Goal: Transaction & Acquisition: Purchase product/service

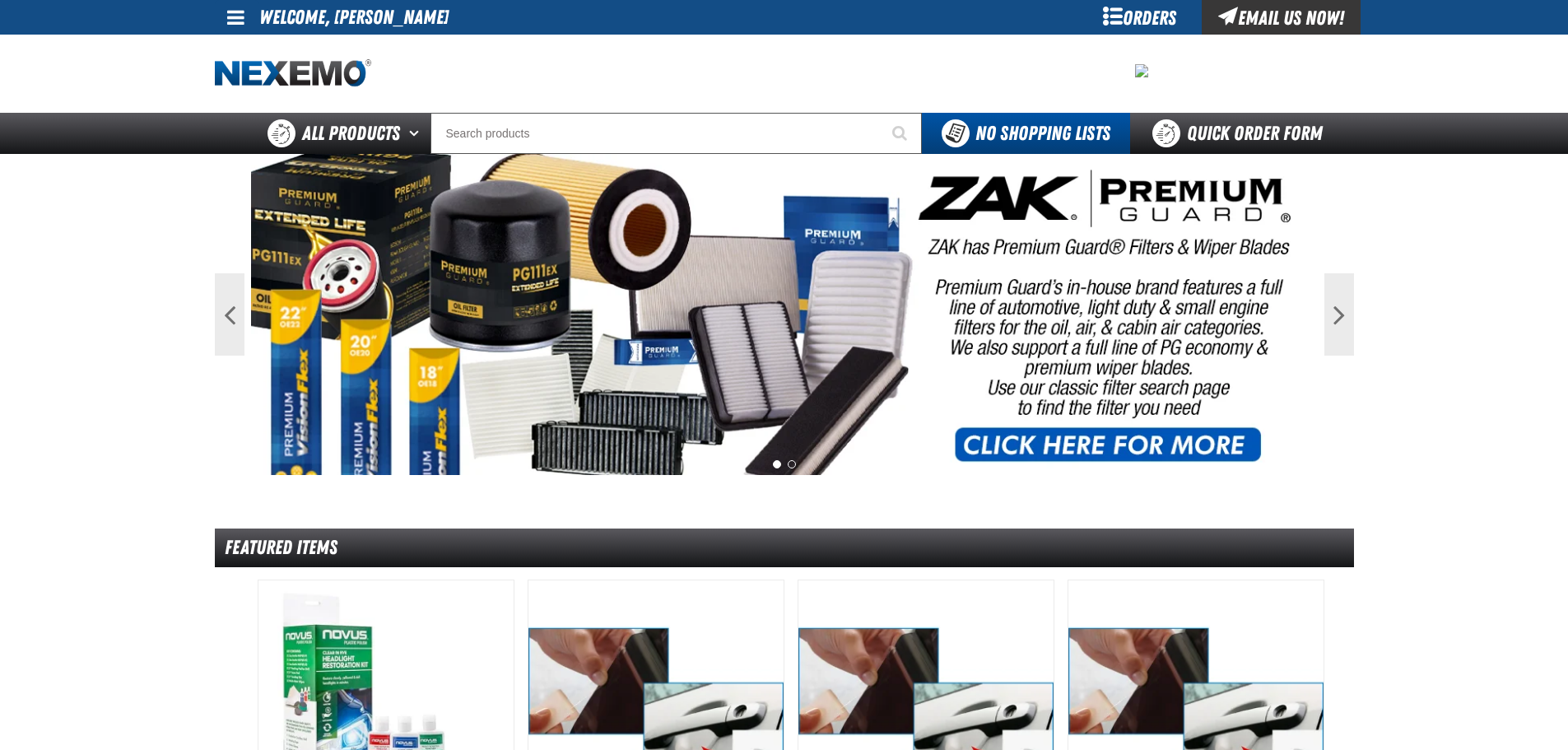
click at [229, 9] on span at bounding box center [236, 17] width 17 height 20
click at [262, 51] on link "My Account My Account" at bounding box center [259, 49] width 74 height 16
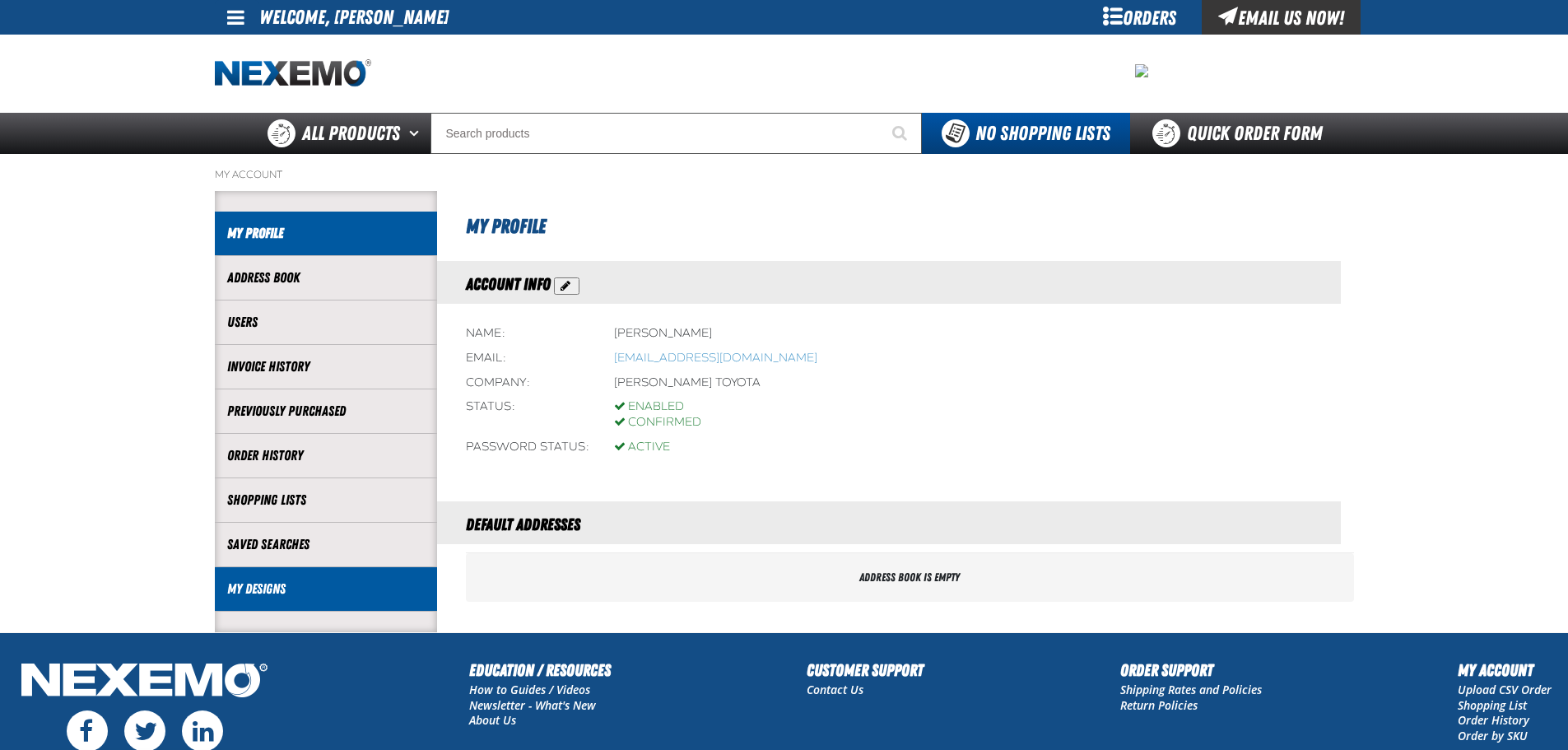
click at [254, 586] on link "My Designs" at bounding box center [325, 589] width 197 height 19
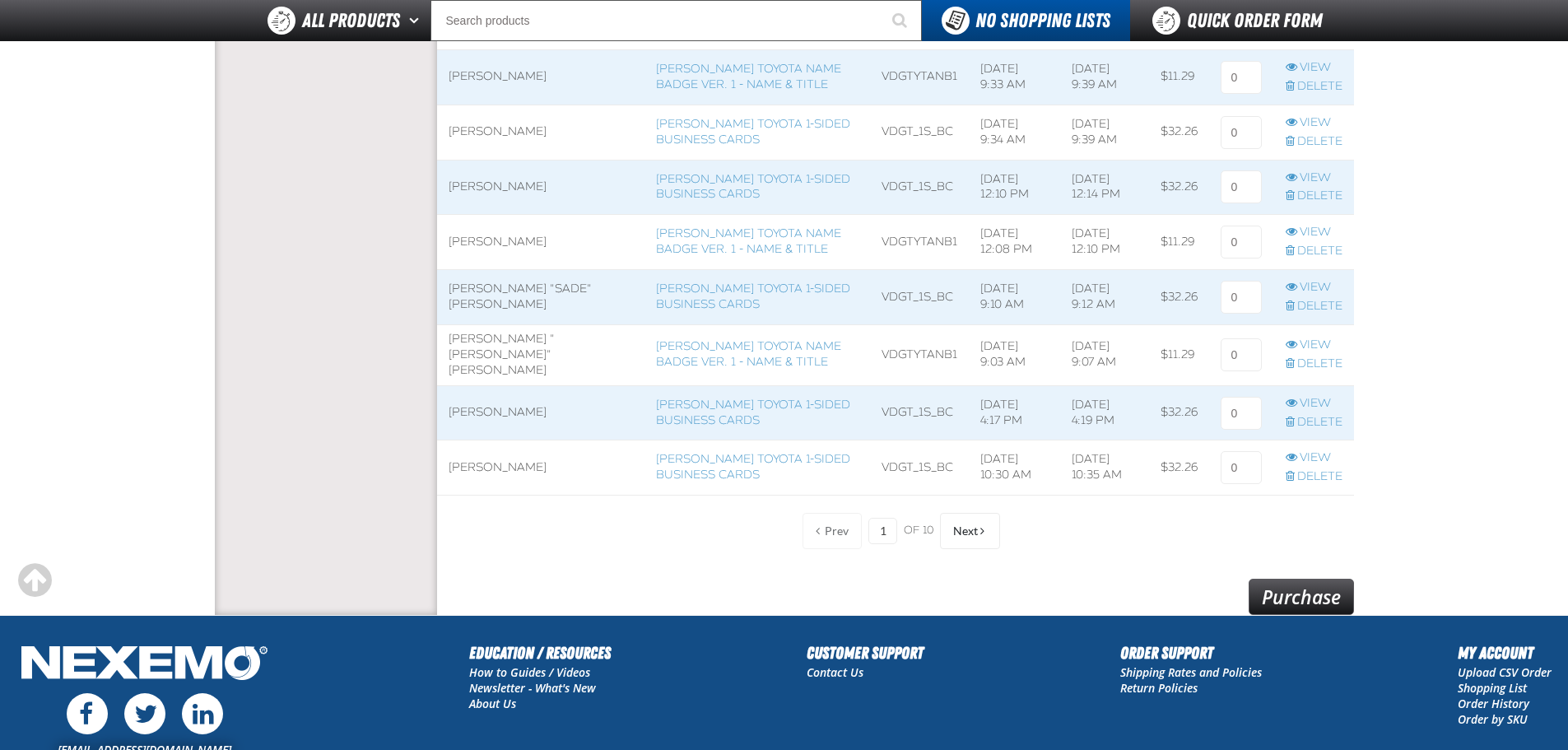
scroll to position [1317, 0]
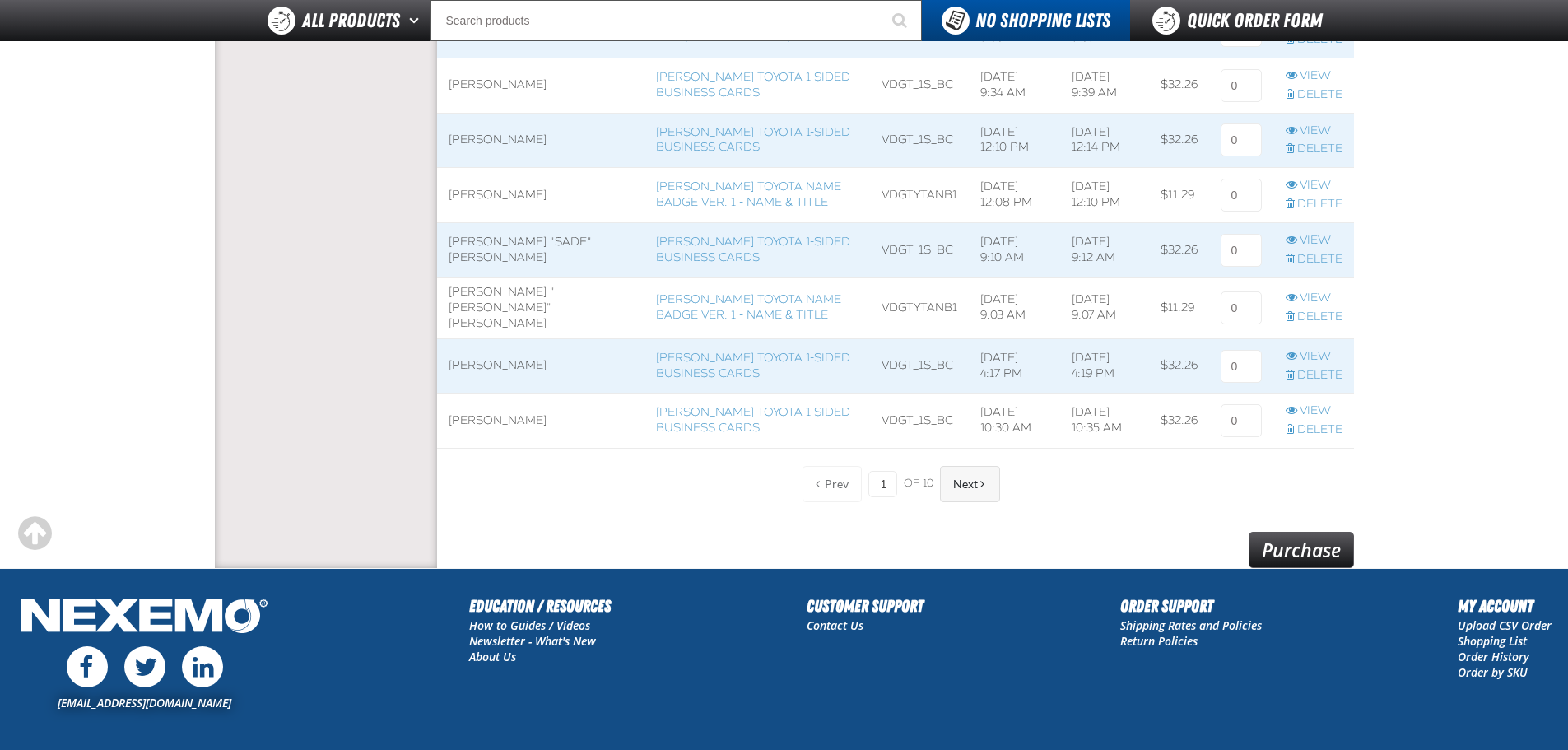
click at [991, 492] on button "Next" at bounding box center [971, 484] width 60 height 36
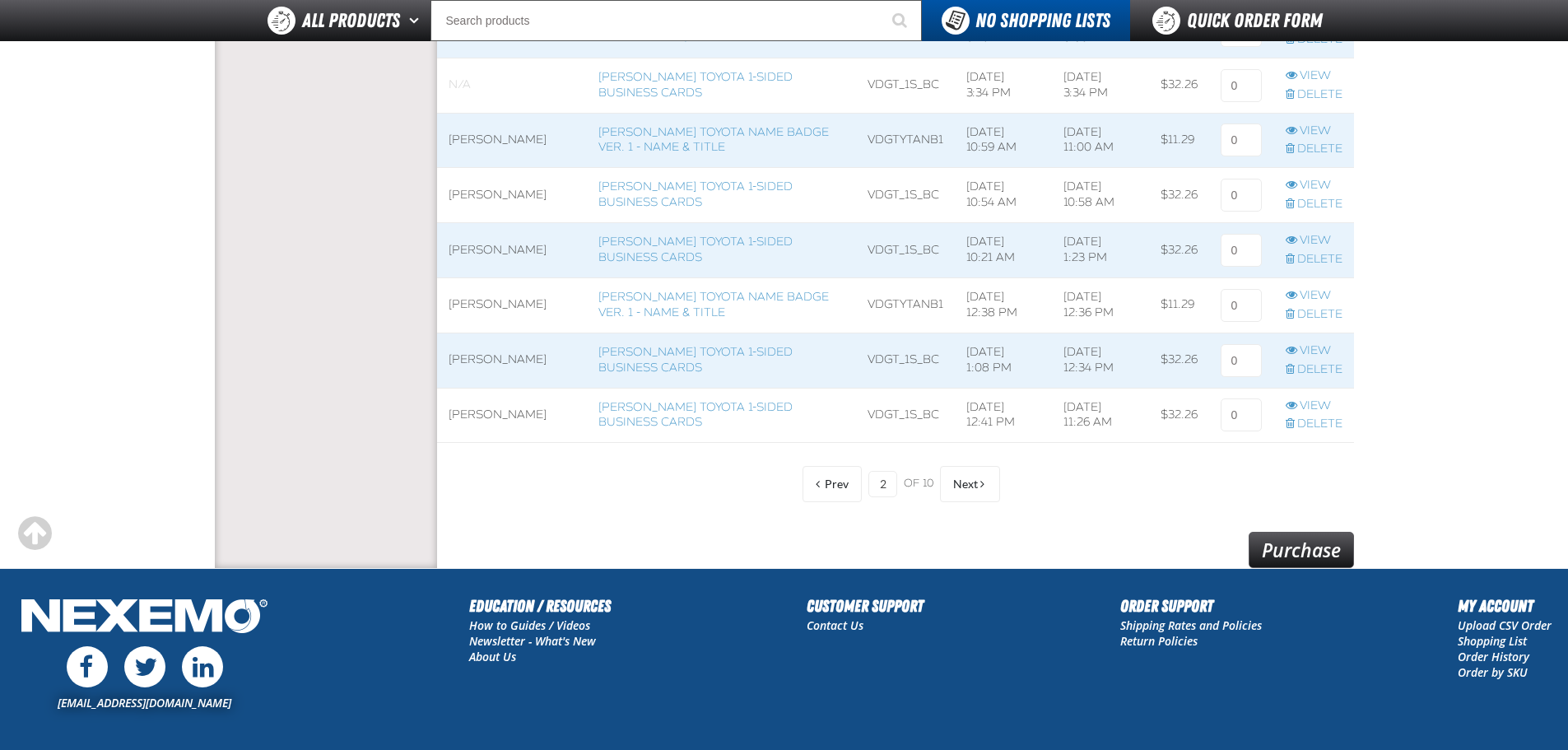
click at [485, 137] on span at bounding box center [512, 141] width 151 height 55
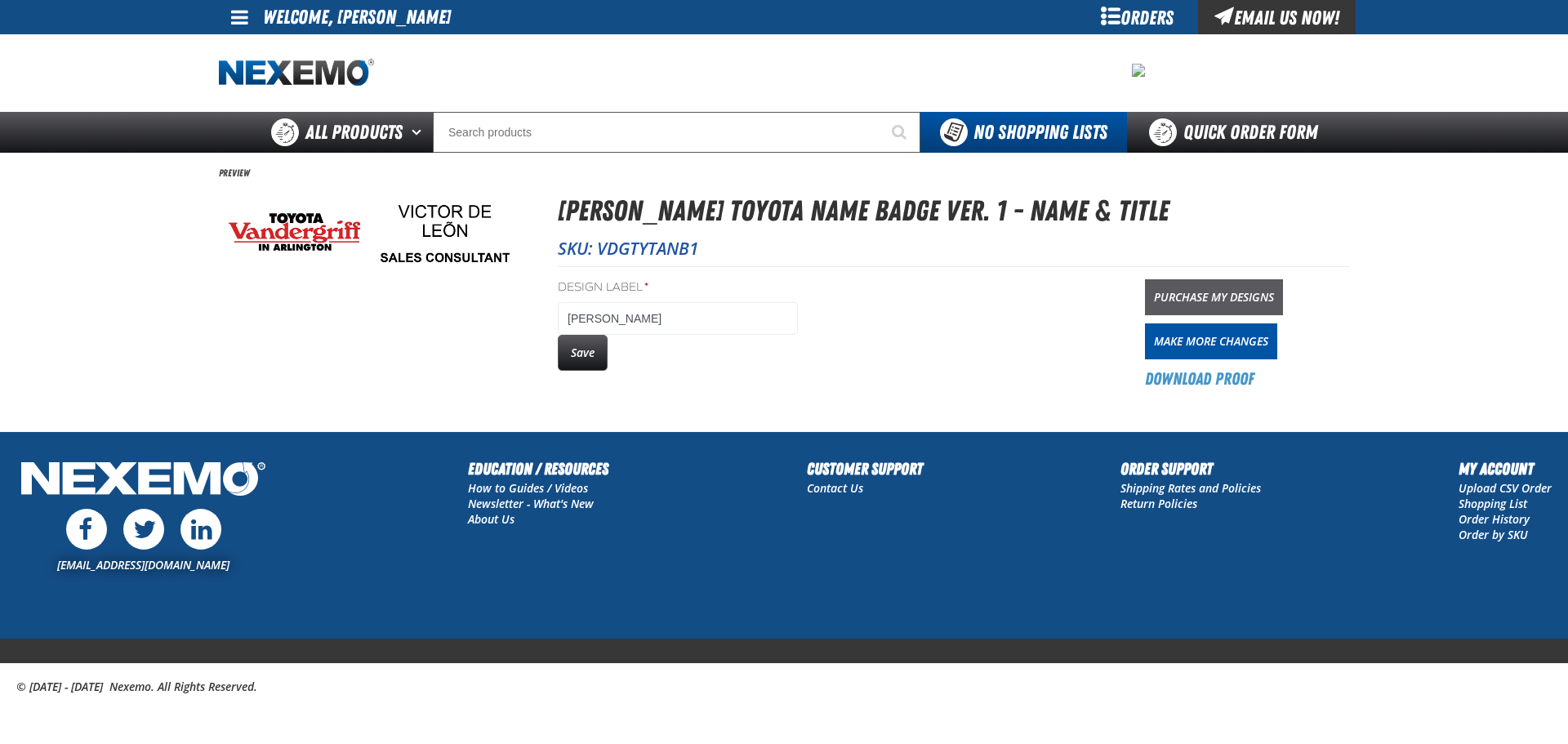
click at [1189, 292] on link "Purchase My Designs" at bounding box center [1212, 297] width 138 height 36
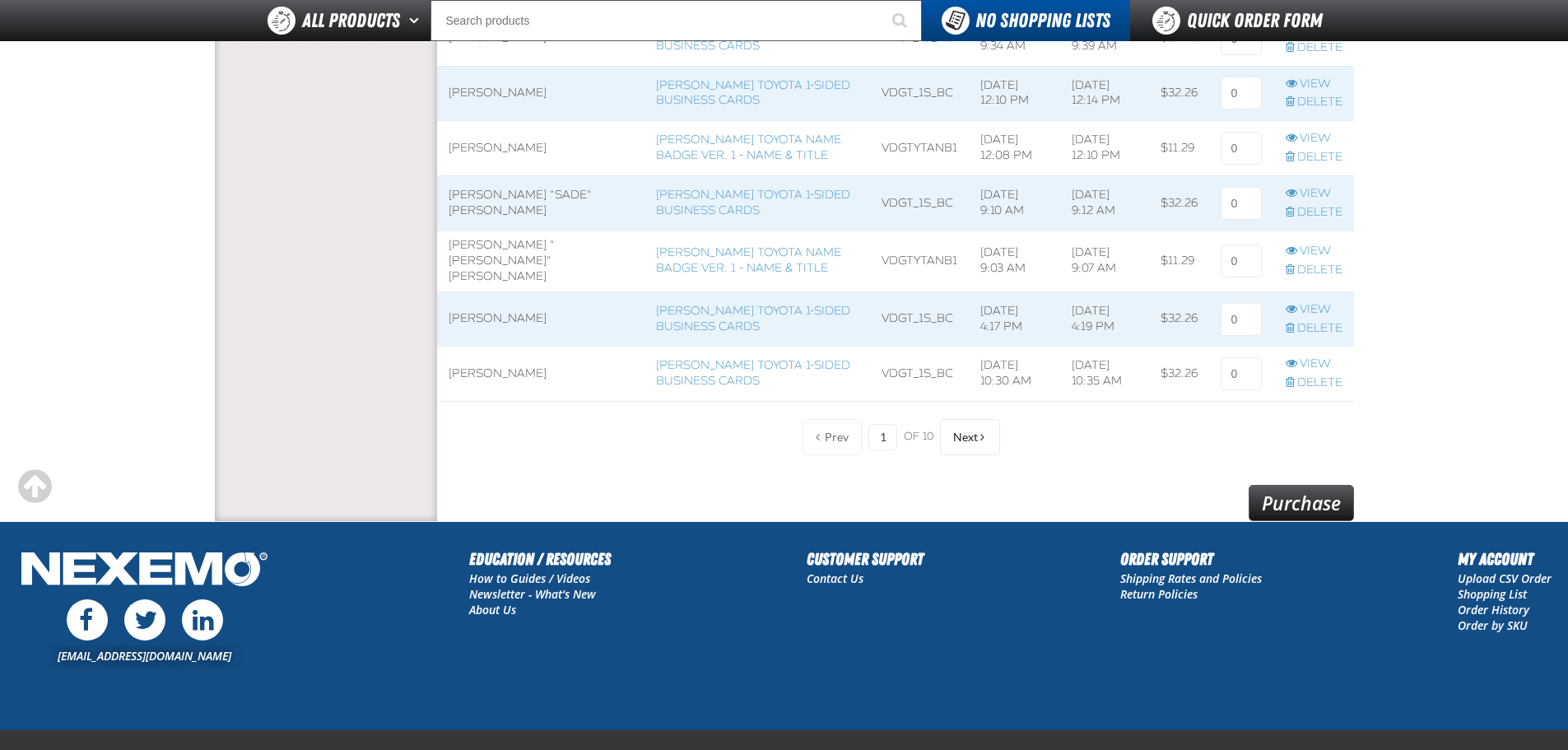
scroll to position [1400, 0]
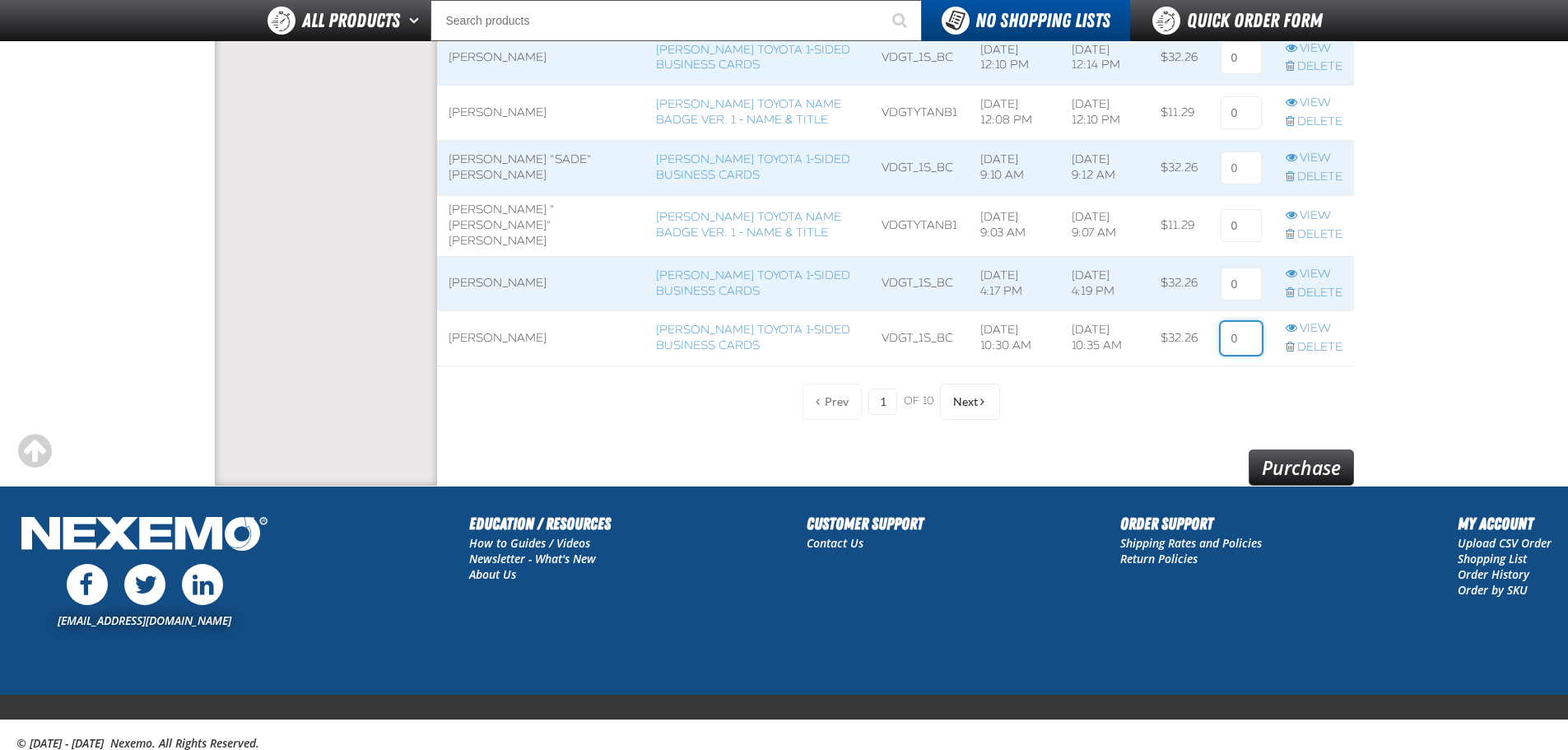
click at [1244, 340] on input at bounding box center [1242, 338] width 42 height 33
type input "1"
click at [1073, 399] on div "Prev 1 of 10 Next" at bounding box center [895, 401] width 917 height 42
click at [1299, 458] on link "Purchase" at bounding box center [1302, 467] width 106 height 36
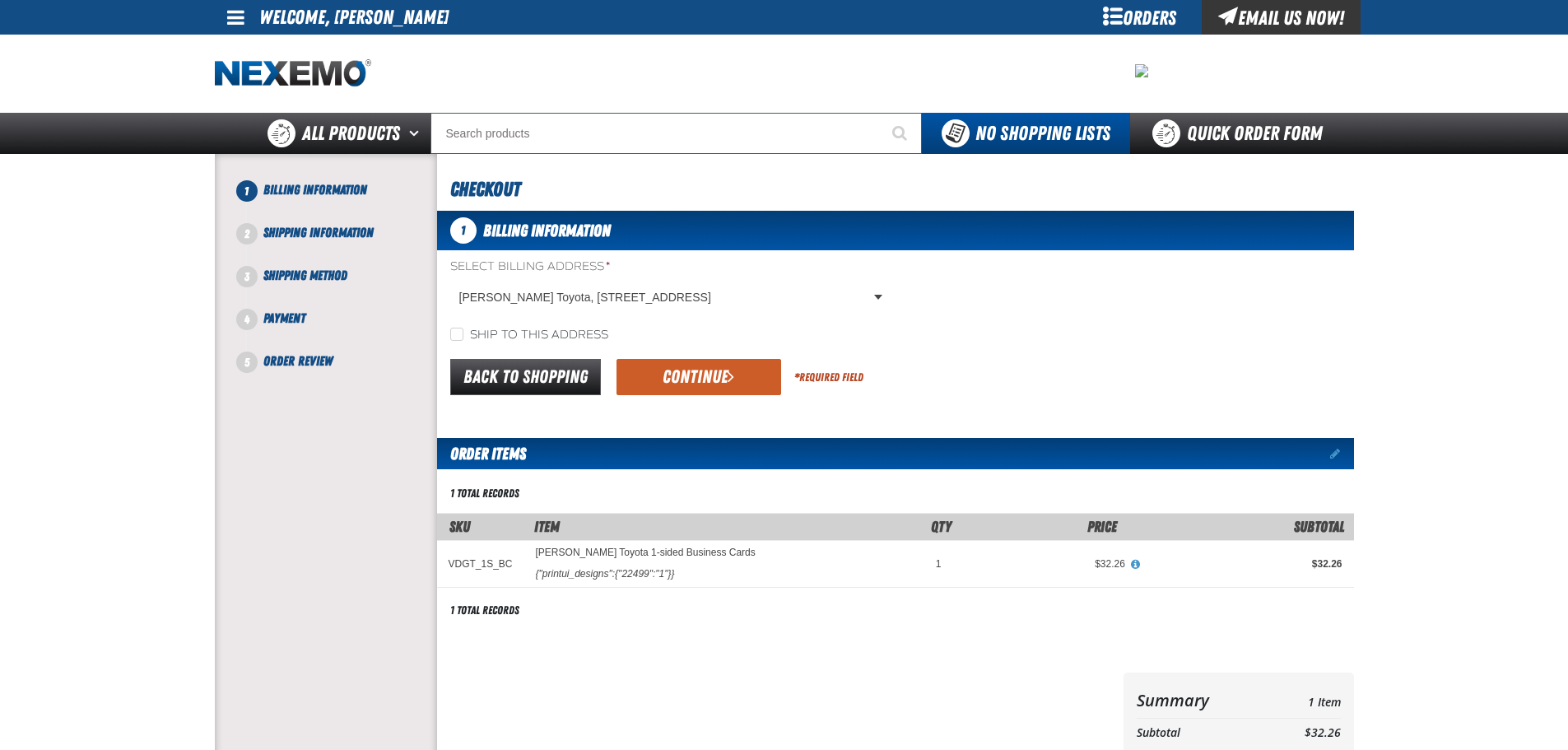
click at [479, 335] on label "Ship to this address" at bounding box center [529, 335] width 158 height 16
click at [463, 335] on input "Ship to this address" at bounding box center [457, 334] width 13 height 13
checkbox input "true"
click at [695, 374] on button "Continue" at bounding box center [699, 376] width 165 height 36
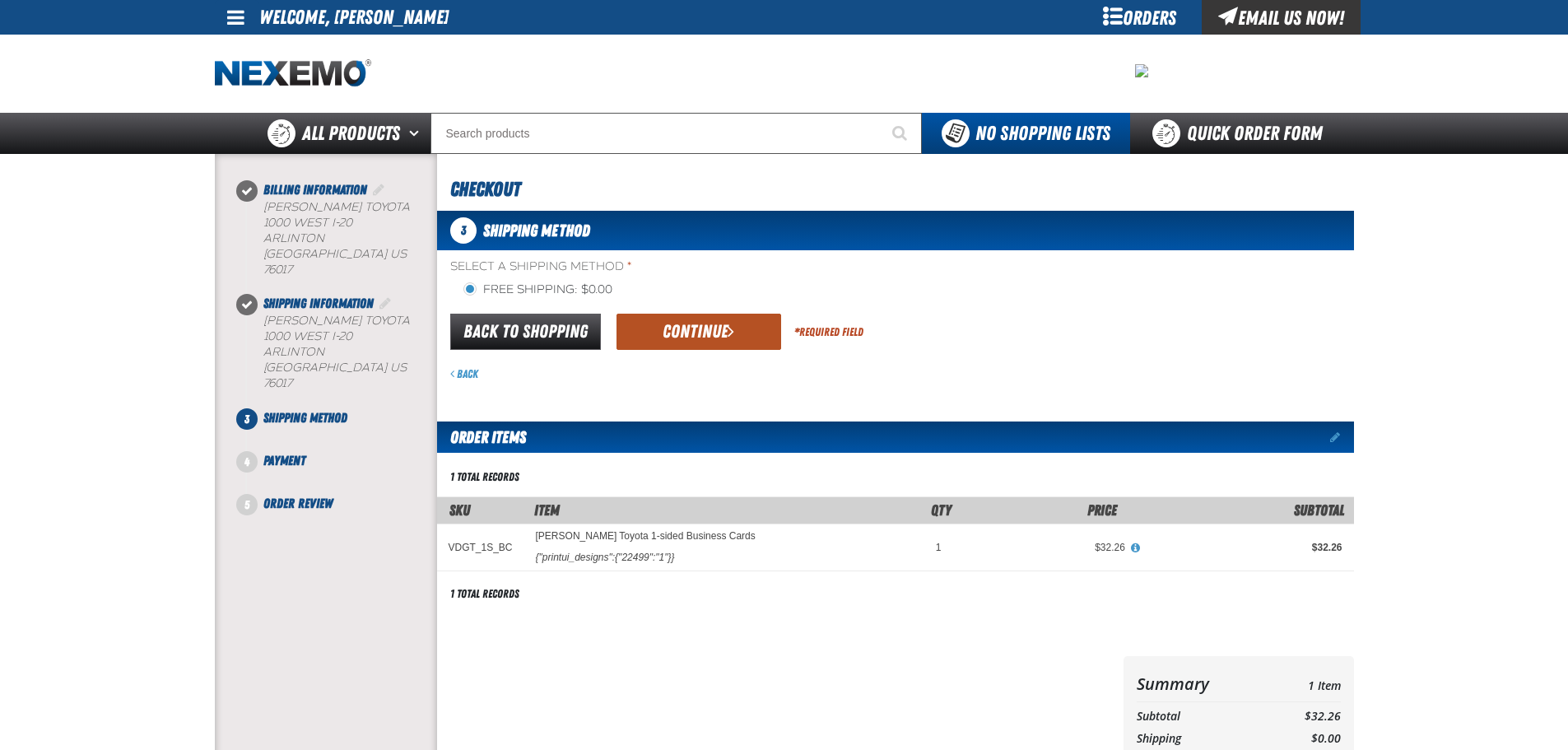
click at [733, 340] on span "submit" at bounding box center [730, 330] width 7 height 18
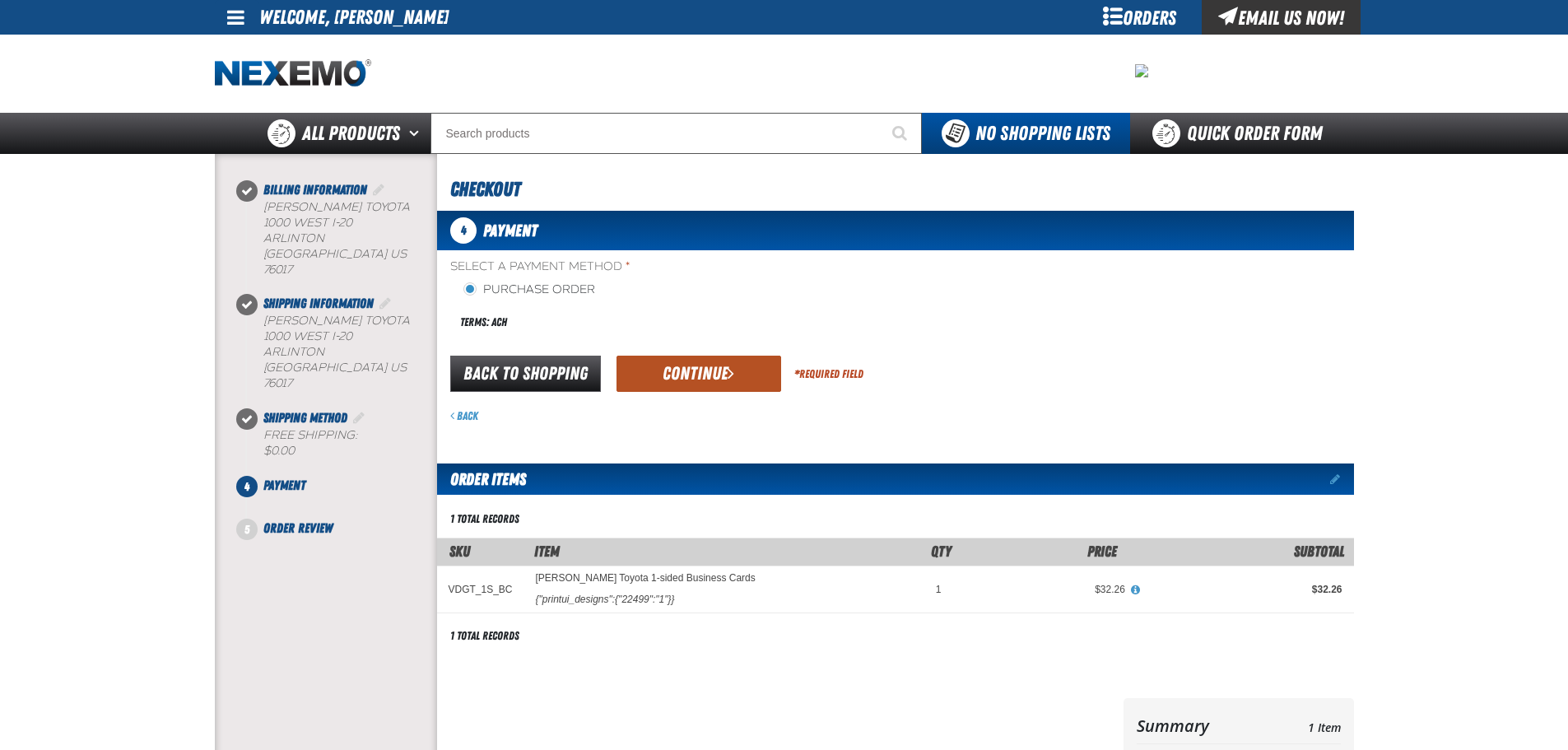
click at [752, 380] on button "Continue" at bounding box center [699, 374] width 165 height 36
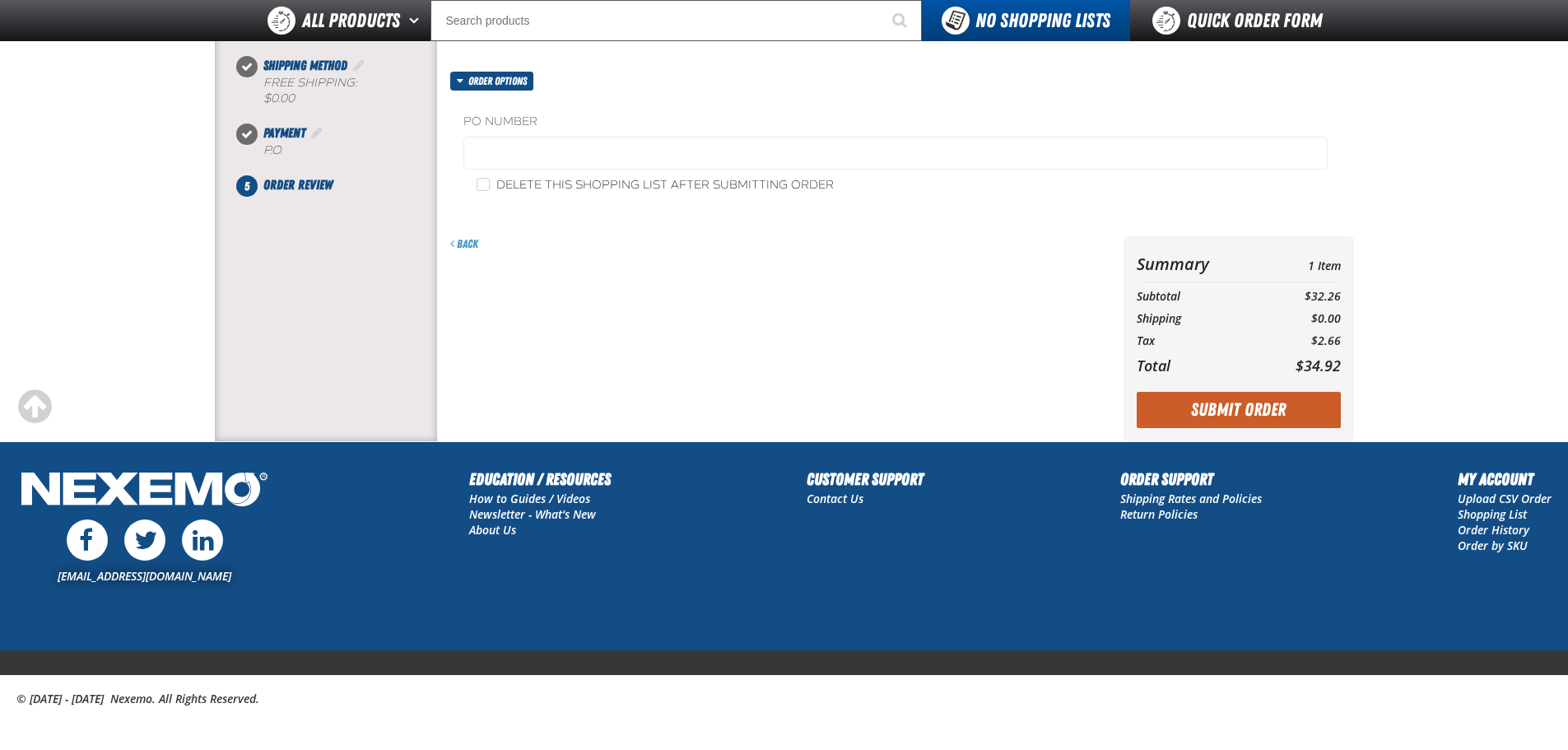
scroll to position [318, 0]
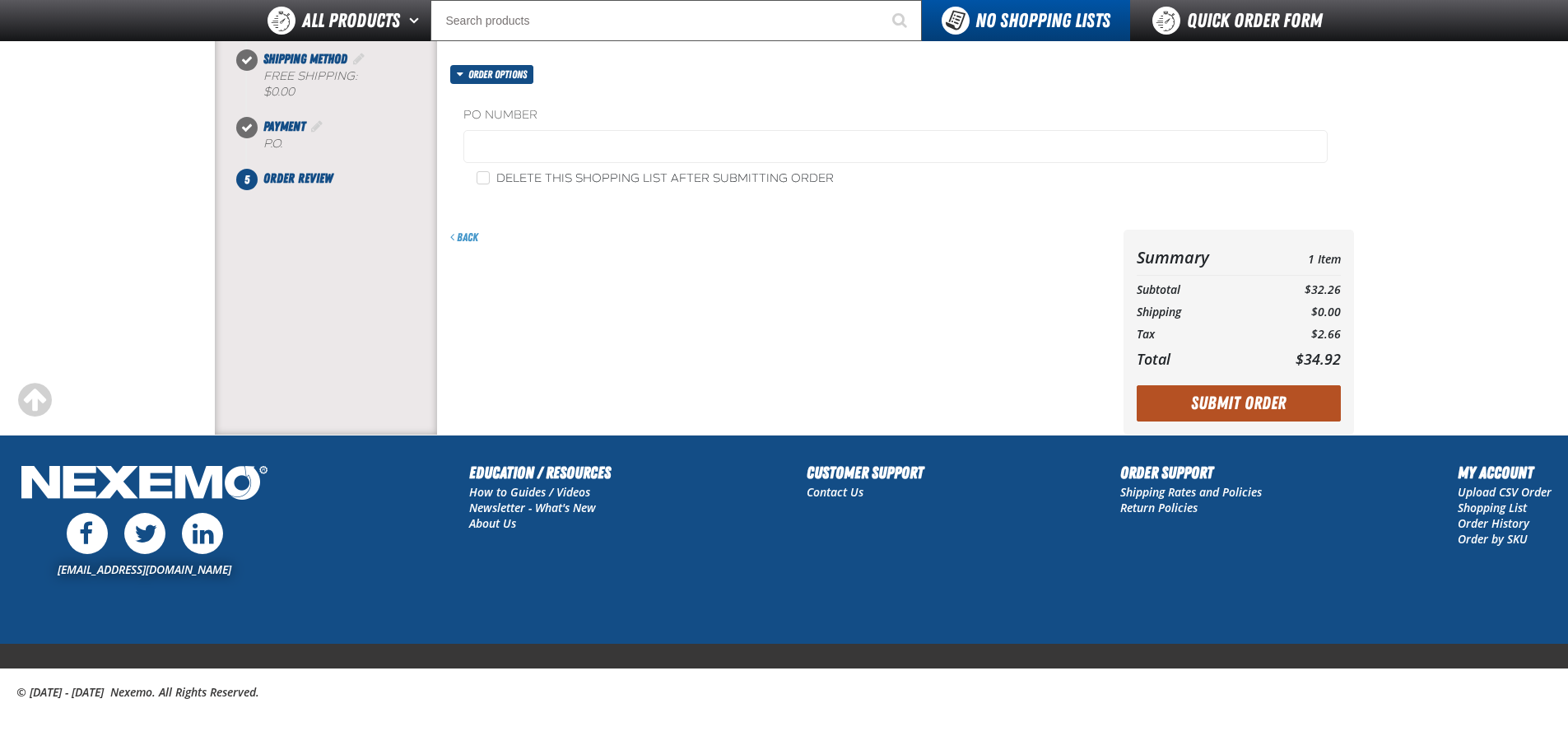
click at [1231, 407] on button "Submit Order" at bounding box center [1239, 403] width 204 height 36
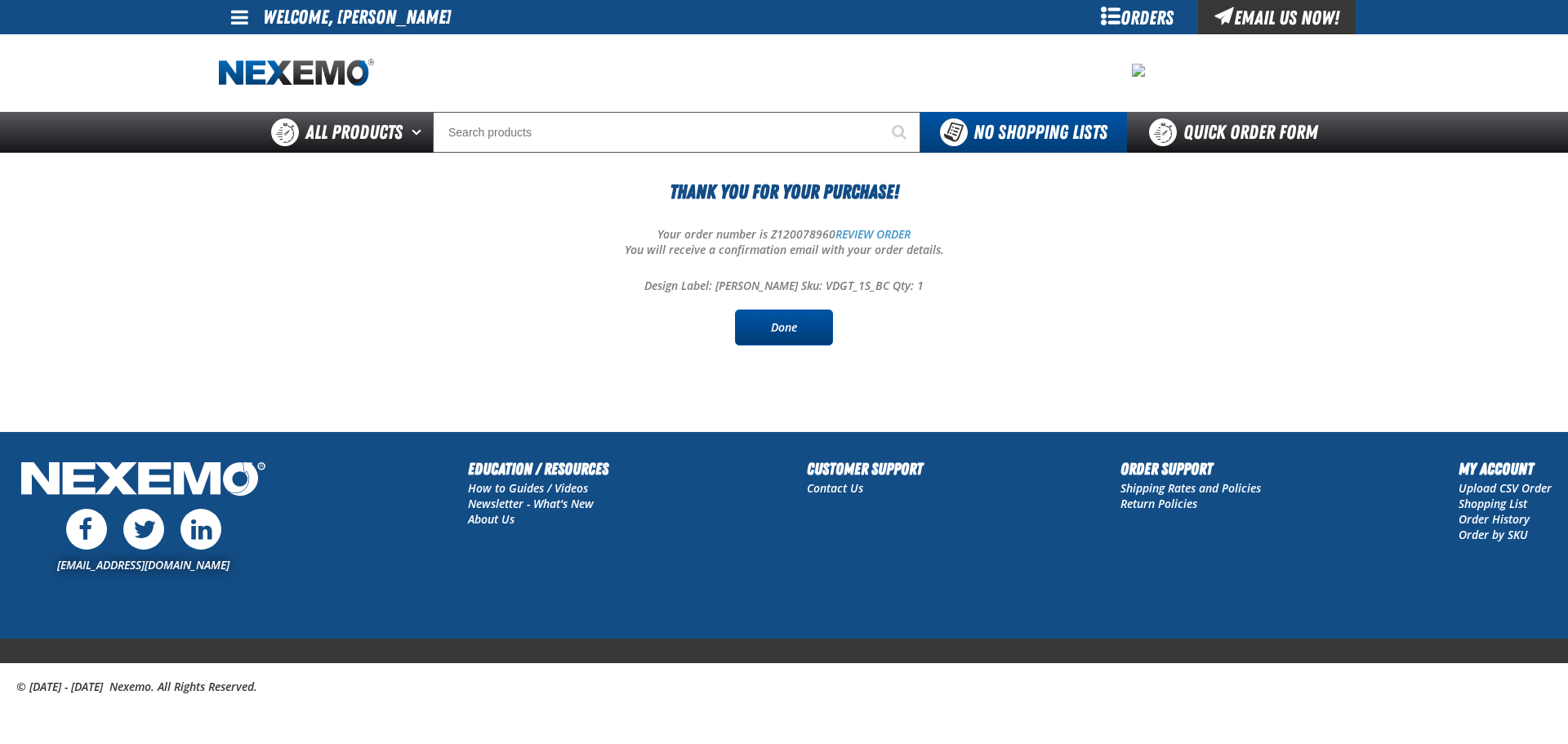
click at [820, 330] on link "Done" at bounding box center [783, 328] width 98 height 36
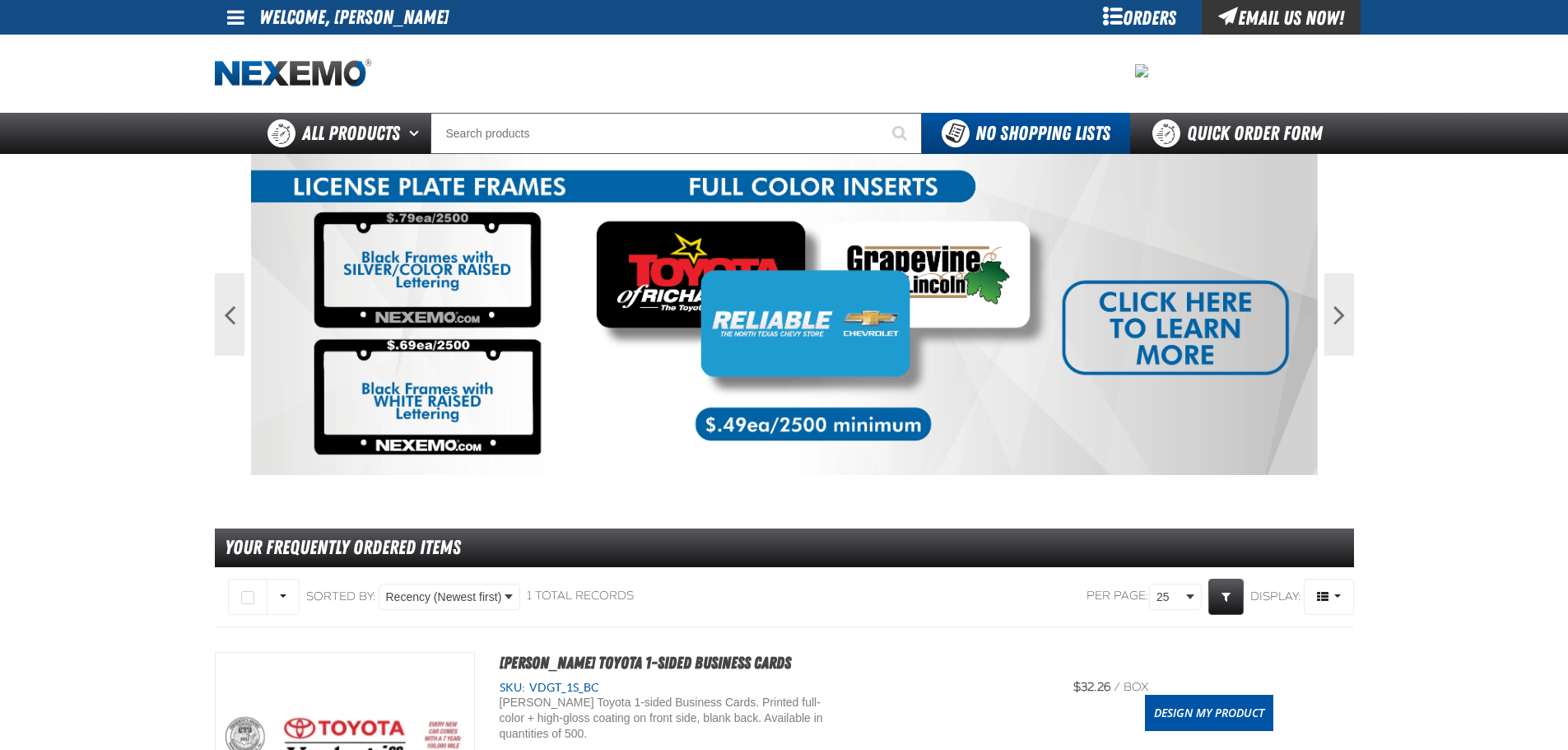
click at [241, 17] on span at bounding box center [236, 17] width 17 height 20
click at [249, 47] on link "My Account My Account" at bounding box center [259, 49] width 74 height 16
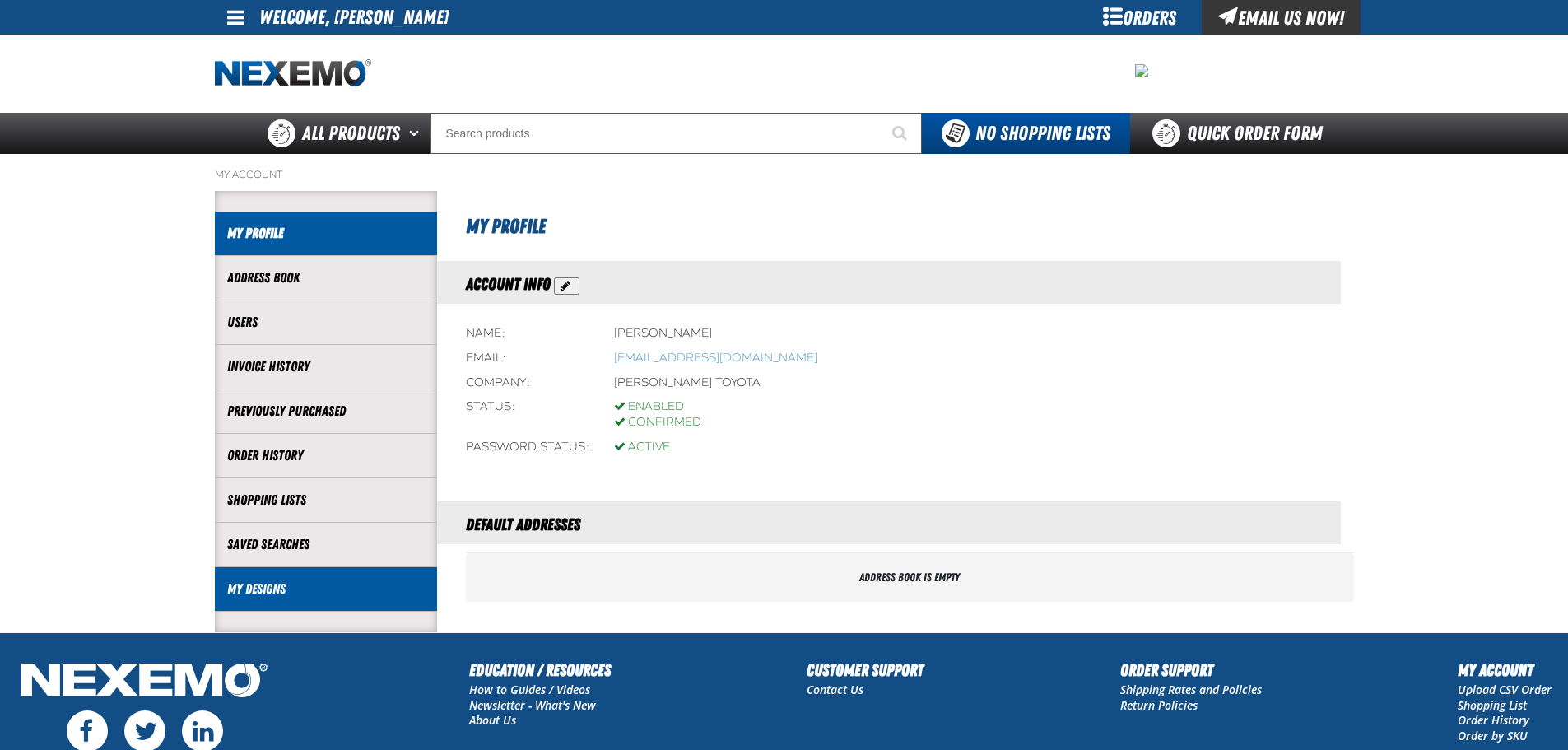
click at [266, 578] on li "My Designs" at bounding box center [326, 589] width 223 height 44
click at [275, 581] on link "My Designs" at bounding box center [325, 589] width 197 height 19
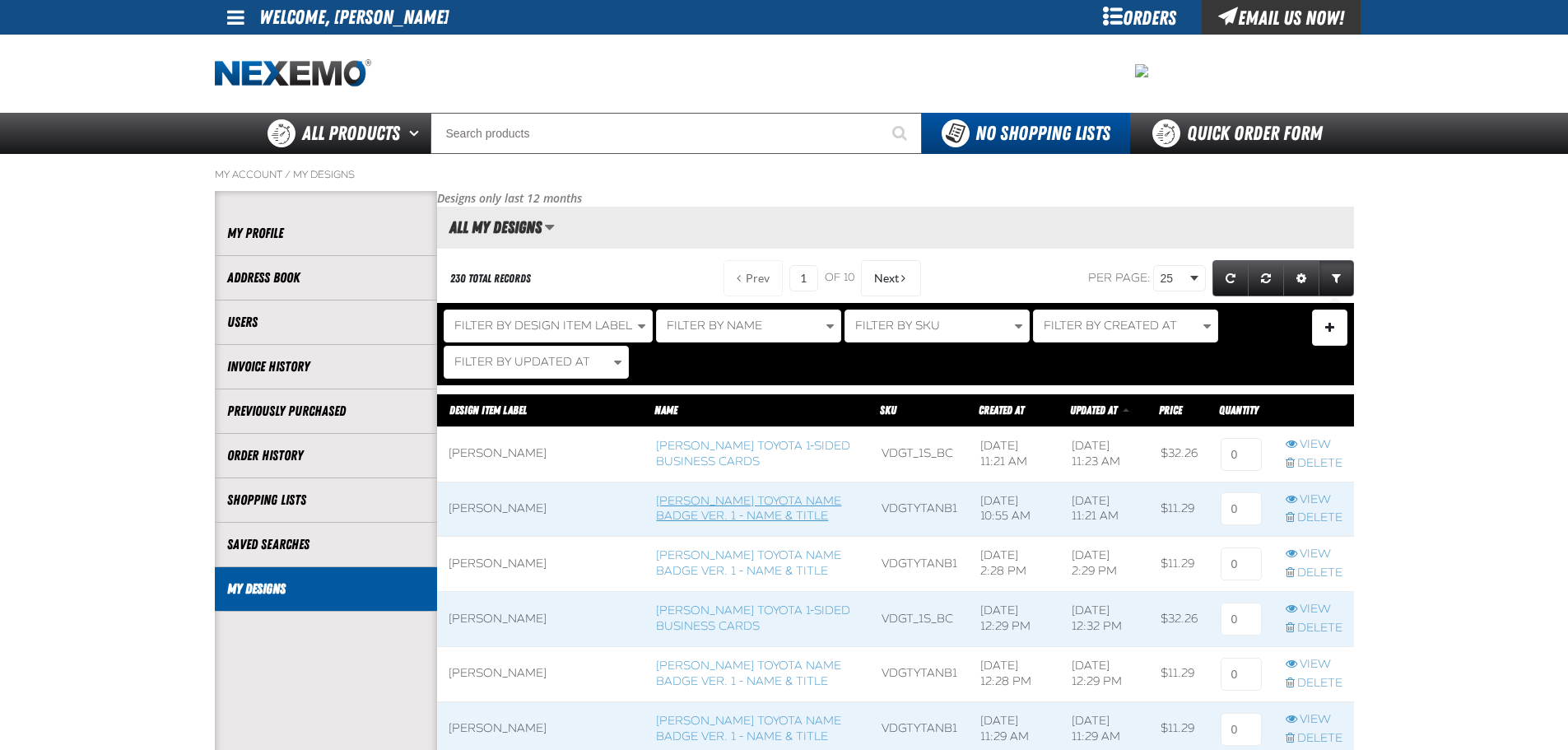
click at [689, 501] on link "[PERSON_NAME] Toyota Name Badge Ver. 1 - Name & Title" at bounding box center [749, 508] width 185 height 29
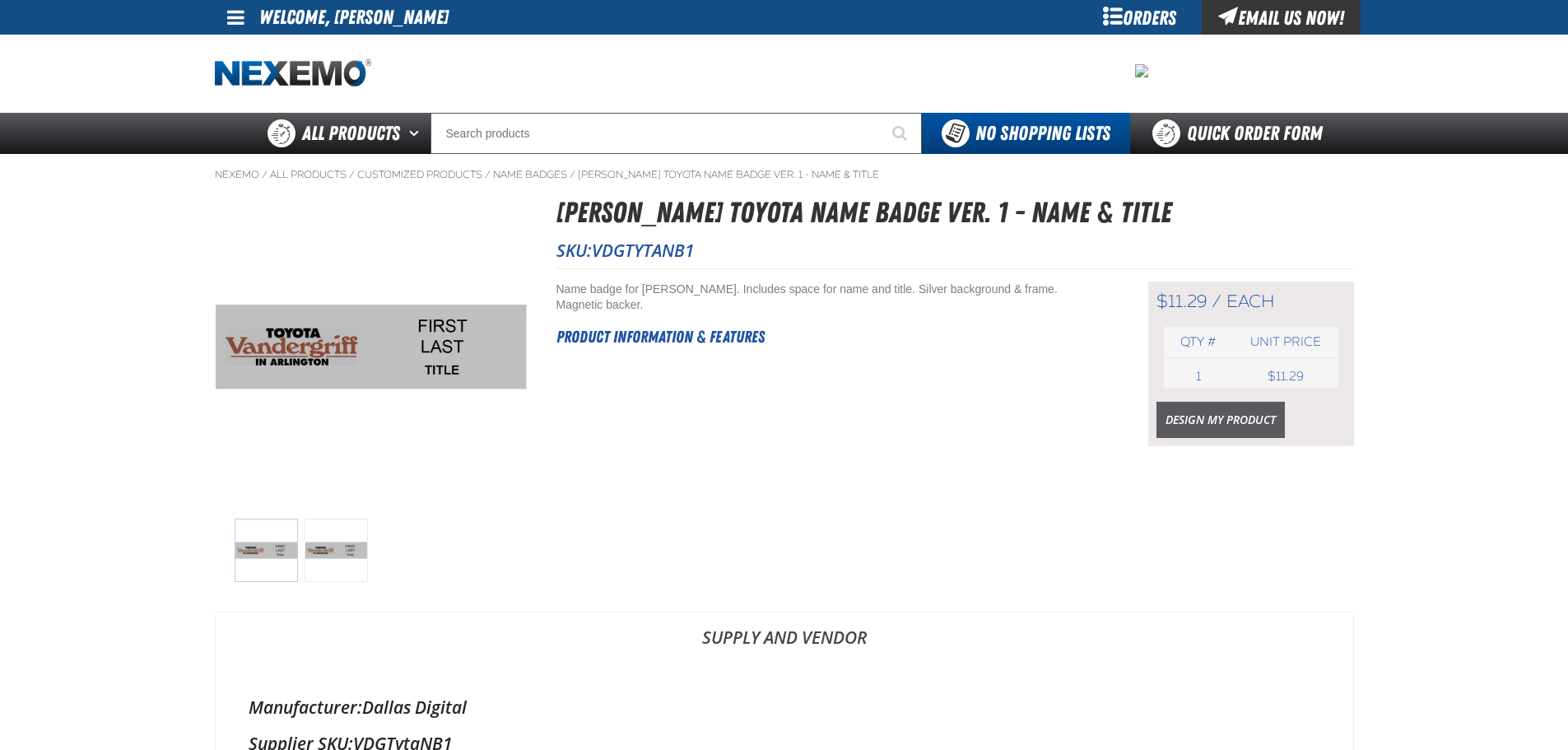
click at [1219, 423] on link "Design My Product" at bounding box center [1221, 420] width 128 height 36
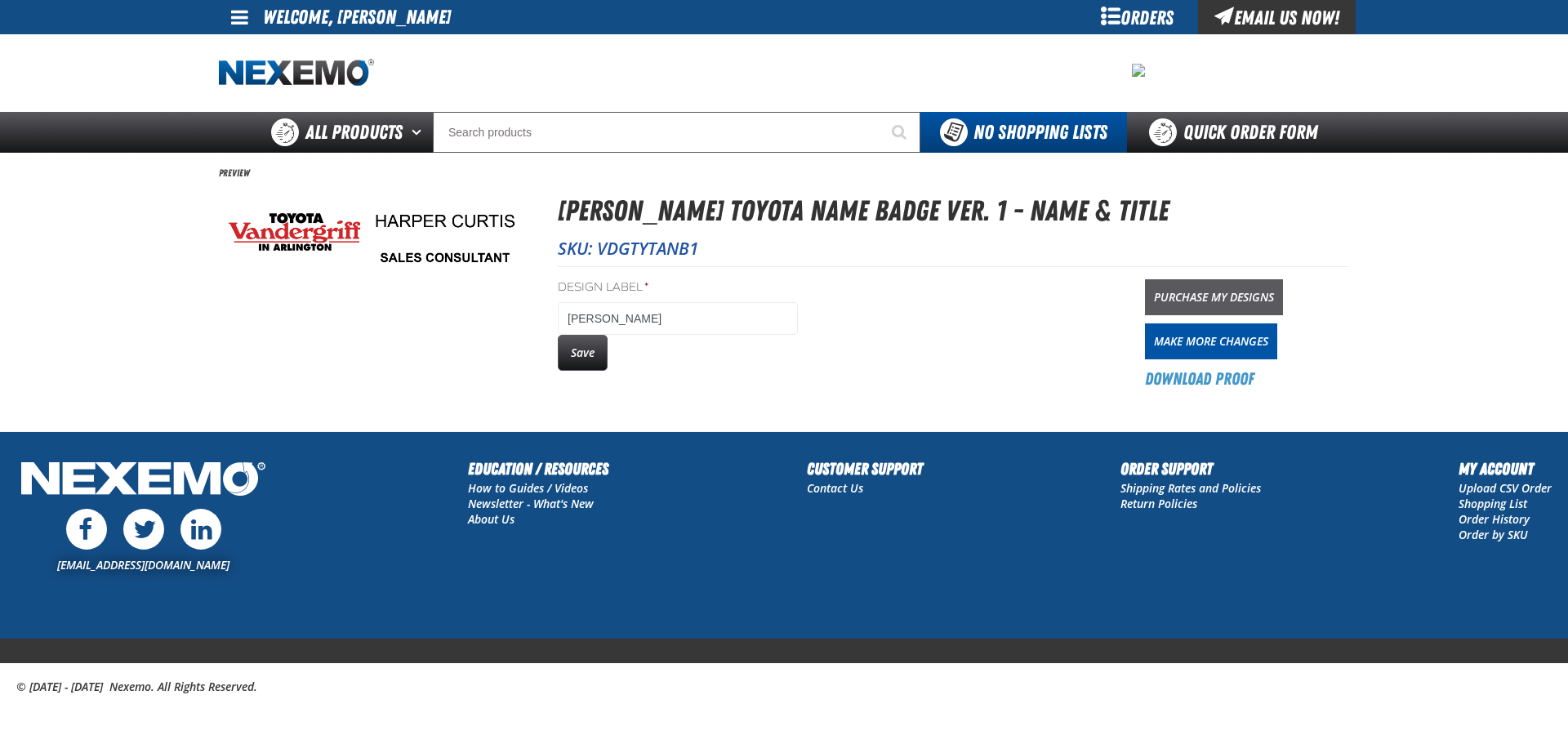
click at [1241, 292] on link "Purchase My Designs" at bounding box center [1212, 297] width 138 height 36
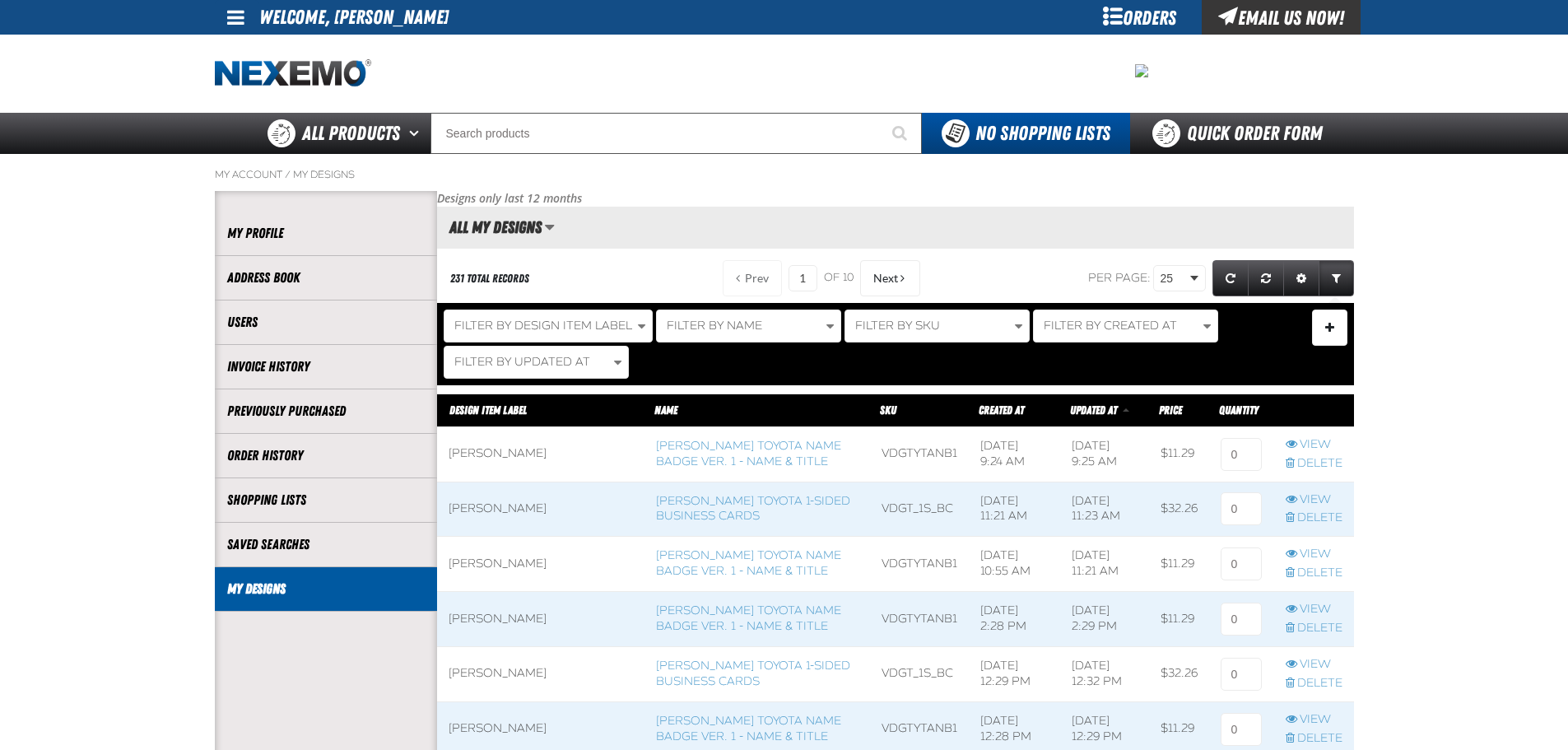
scroll to position [1, 1]
click at [671, 450] on link "[PERSON_NAME] Toyota Name Badge Ver. 1 - Name & Title" at bounding box center [749, 453] width 185 height 29
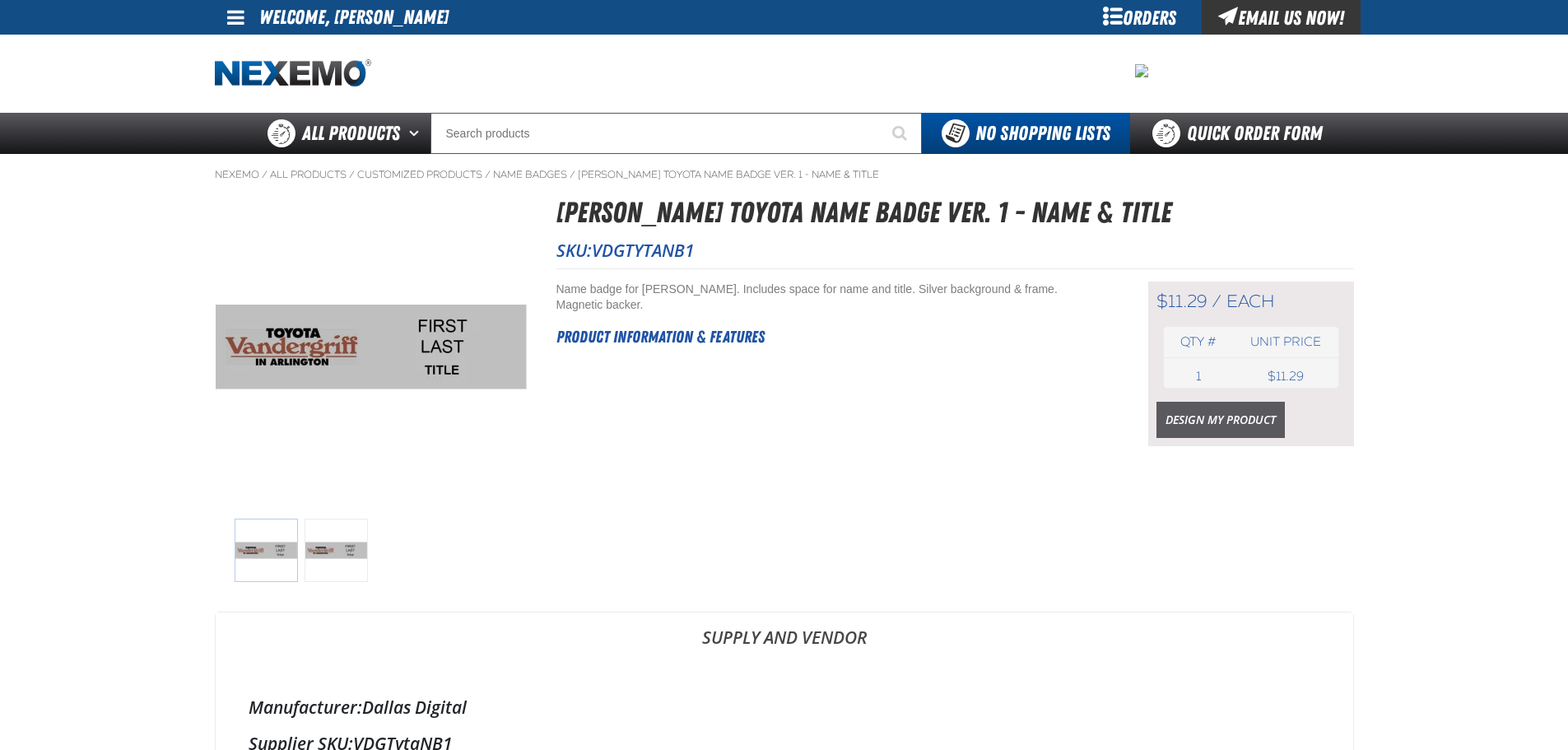
click at [1192, 415] on link "Design My Product" at bounding box center [1221, 420] width 128 height 36
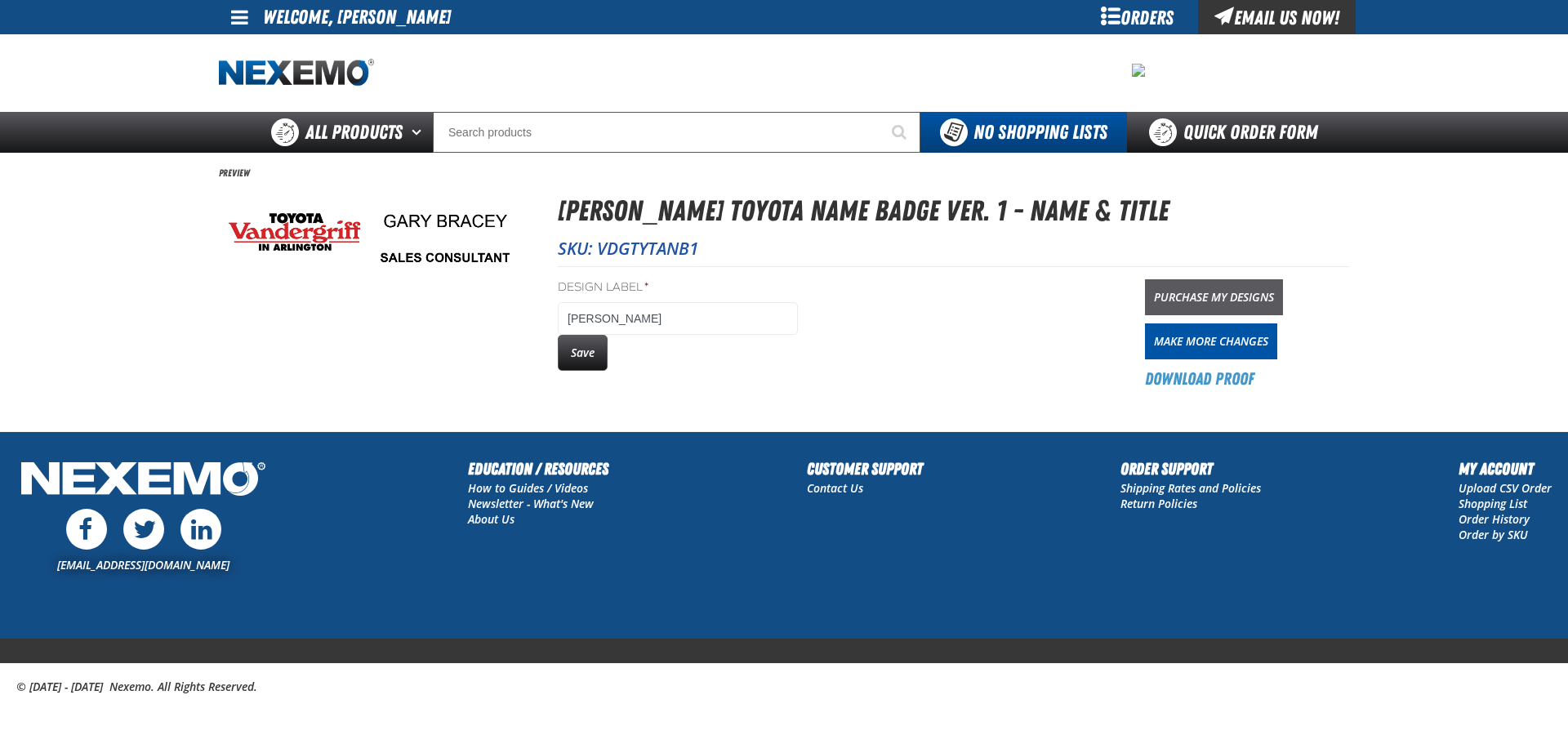
click at [1199, 296] on link "Purchase My Designs" at bounding box center [1212, 297] width 138 height 36
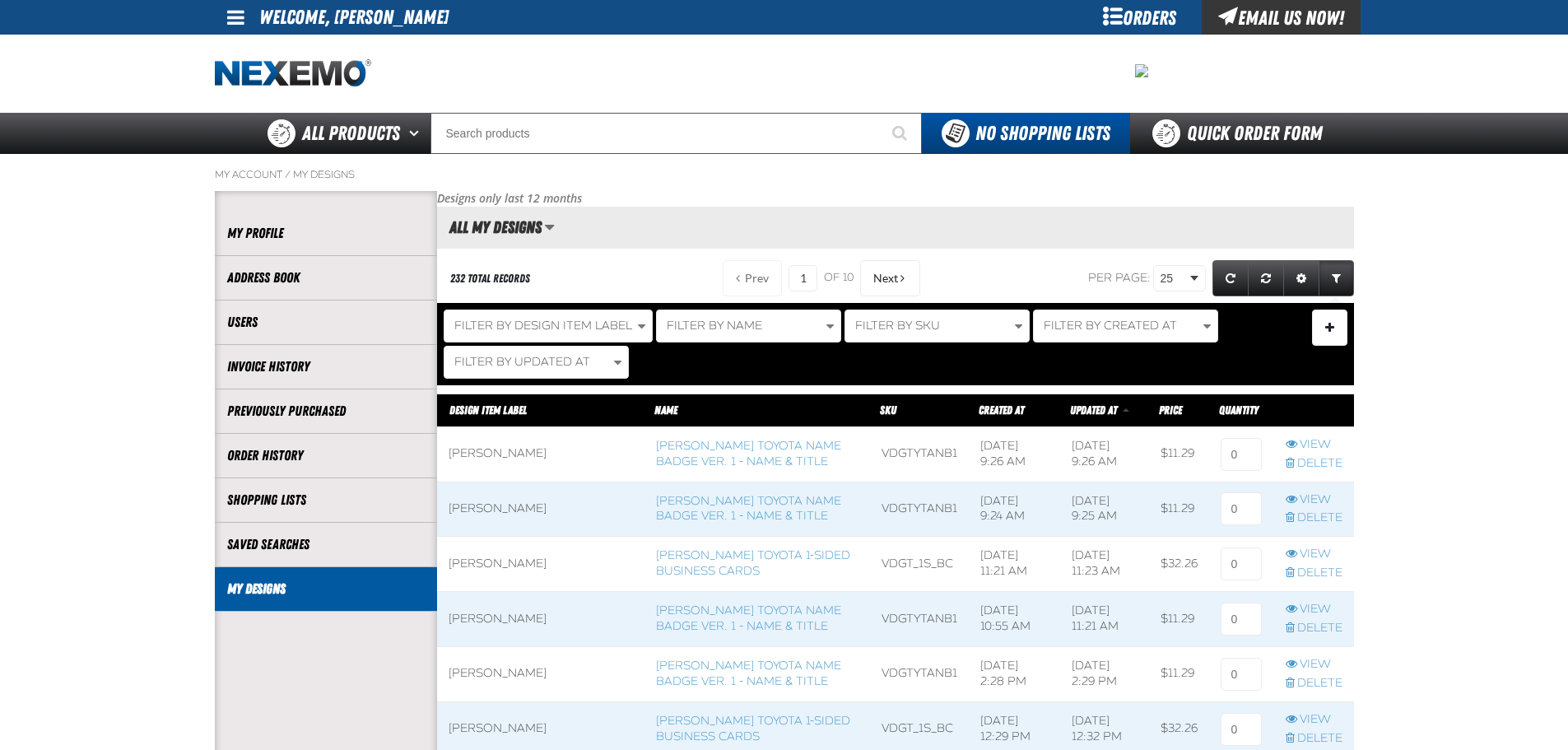
scroll to position [1, 1]
click at [502, 504] on span at bounding box center [541, 509] width 209 height 55
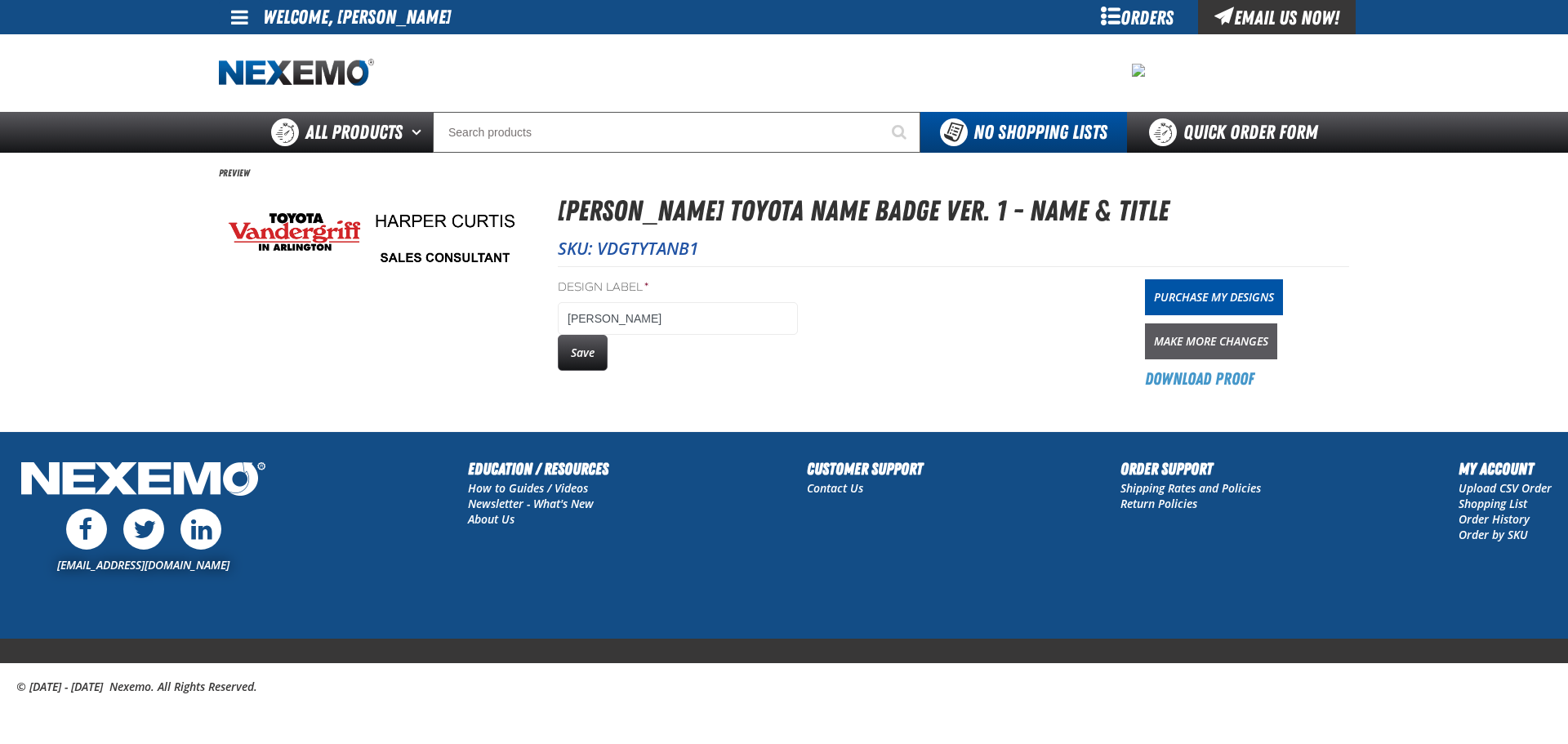
click at [1219, 334] on link "Make More Changes" at bounding box center [1210, 342] width 132 height 36
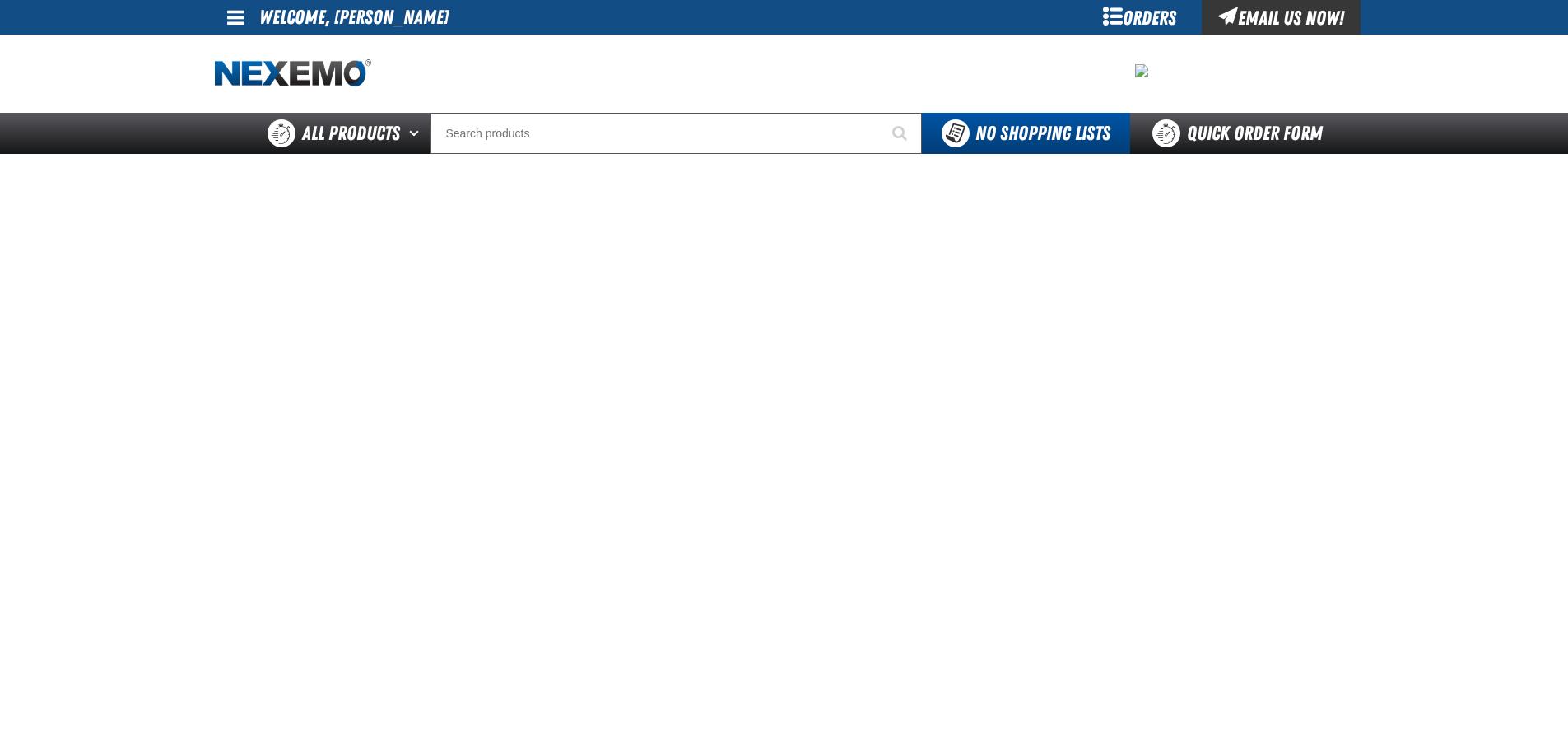
click at [751, 565] on iframe at bounding box center [785, 528] width 1140 height 750
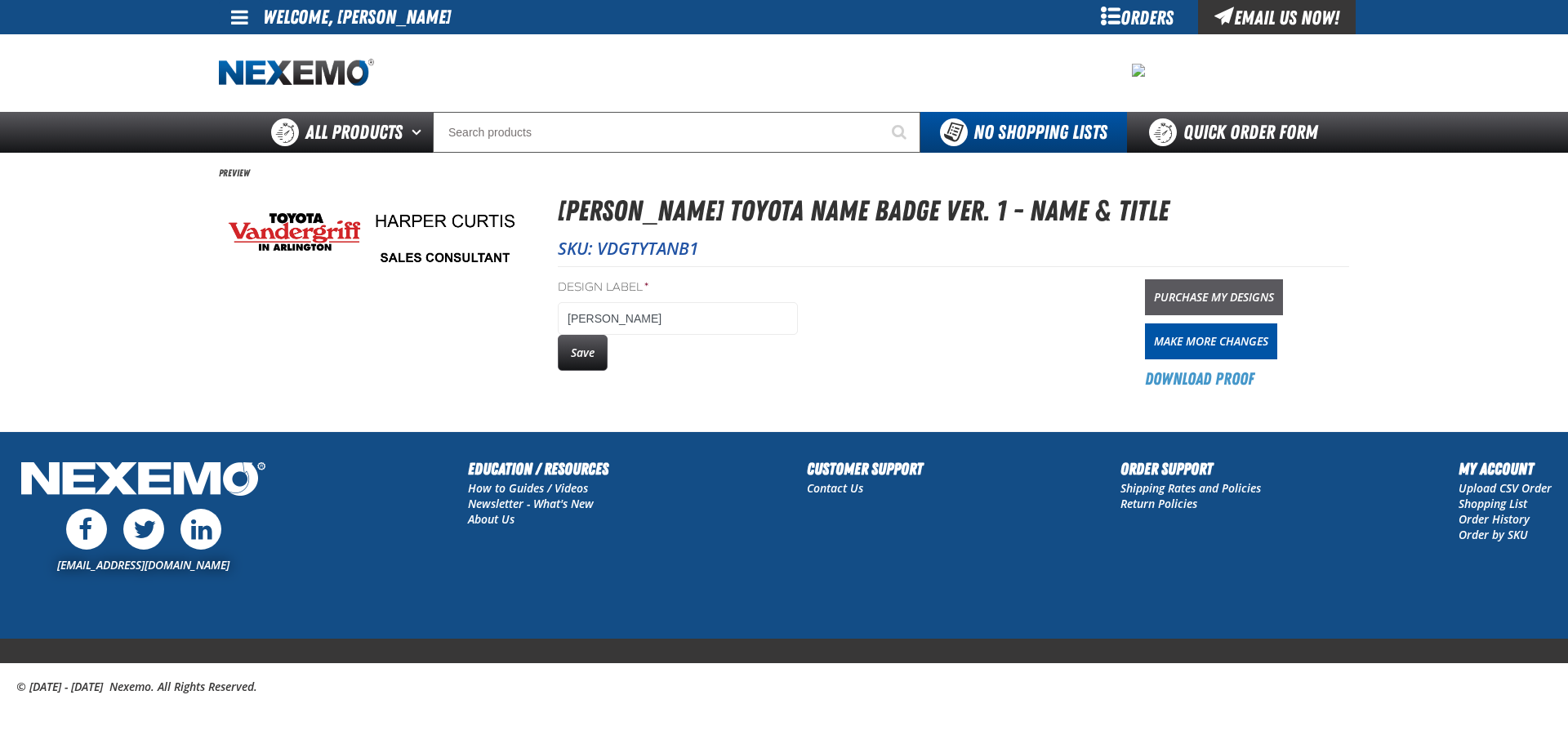
click at [1171, 301] on link "Purchase My Designs" at bounding box center [1212, 297] width 138 height 36
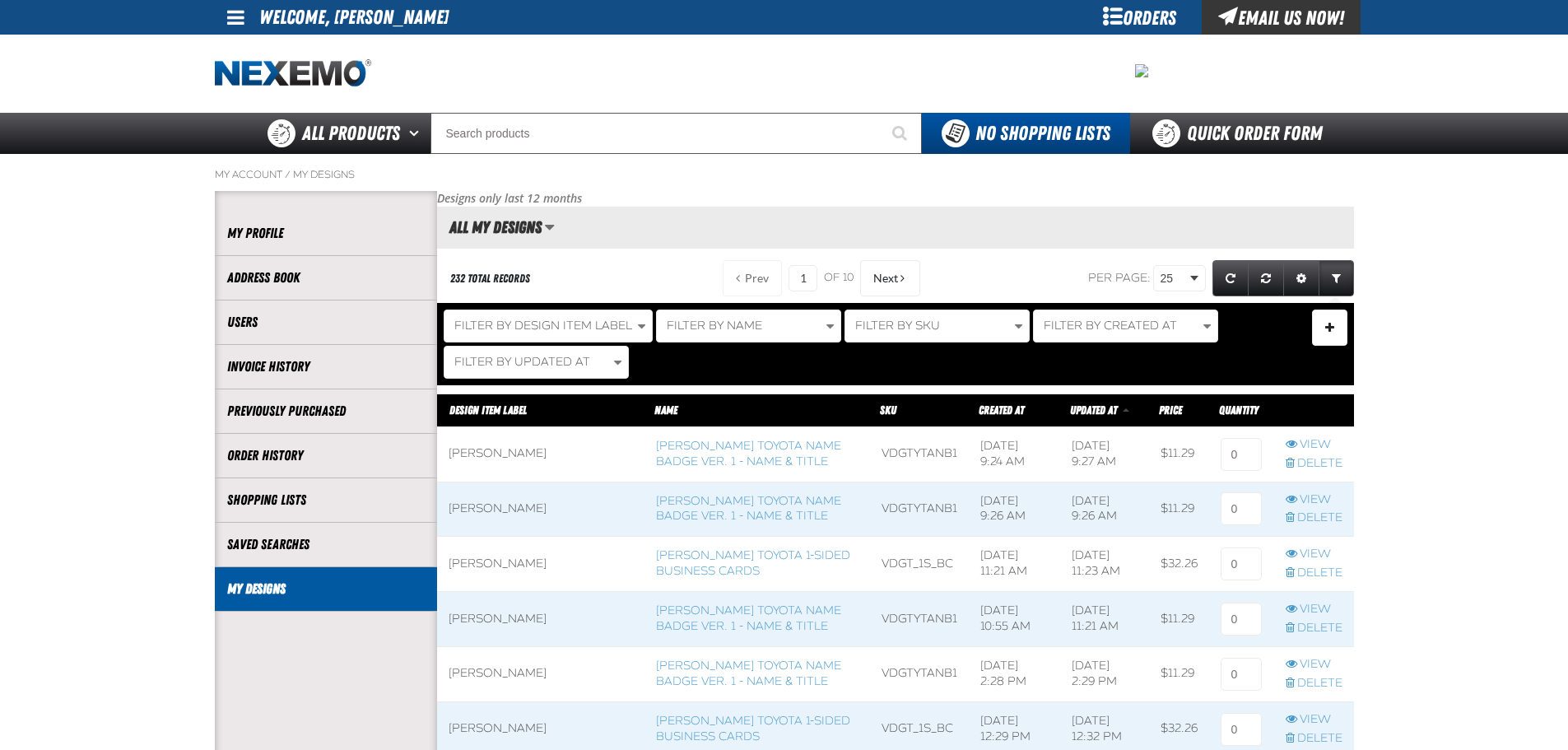
scroll to position [1, 1]
click at [1246, 498] on input at bounding box center [1242, 508] width 42 height 33
type input "1"
click input
type input "1"
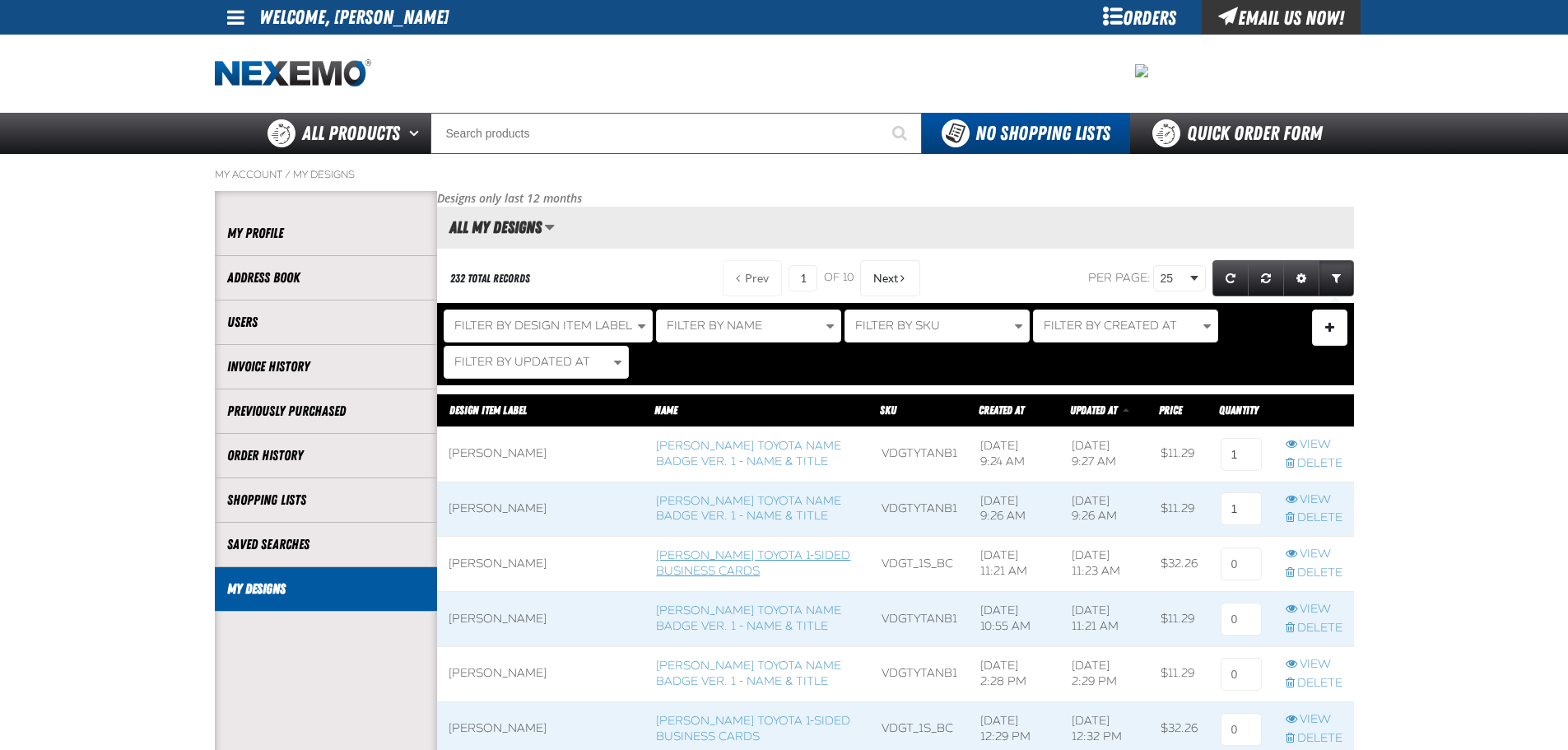
click link "[PERSON_NAME] Toyota 1-sided Business Cards"
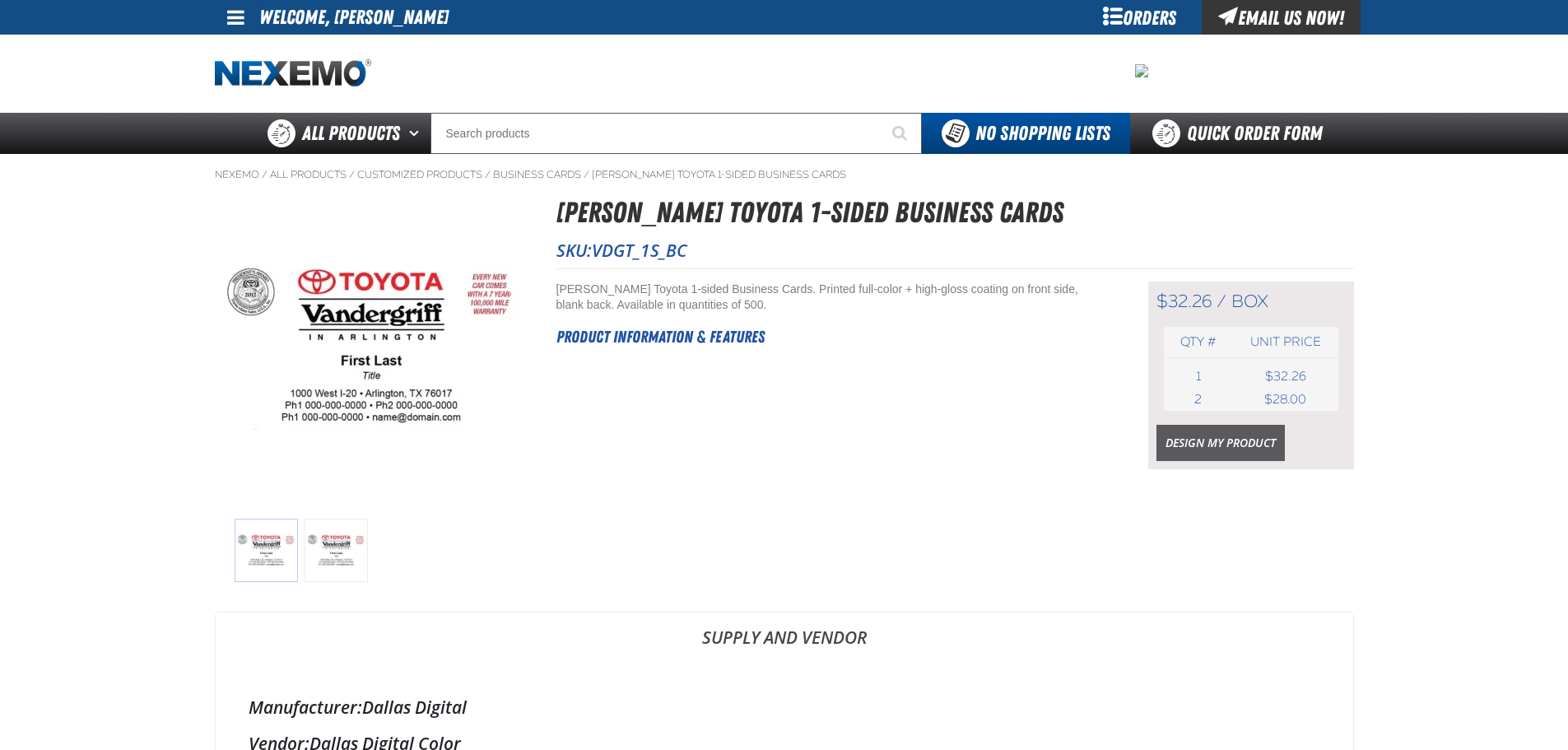
click at [1244, 452] on link "Design My Product" at bounding box center [1221, 442] width 128 height 36
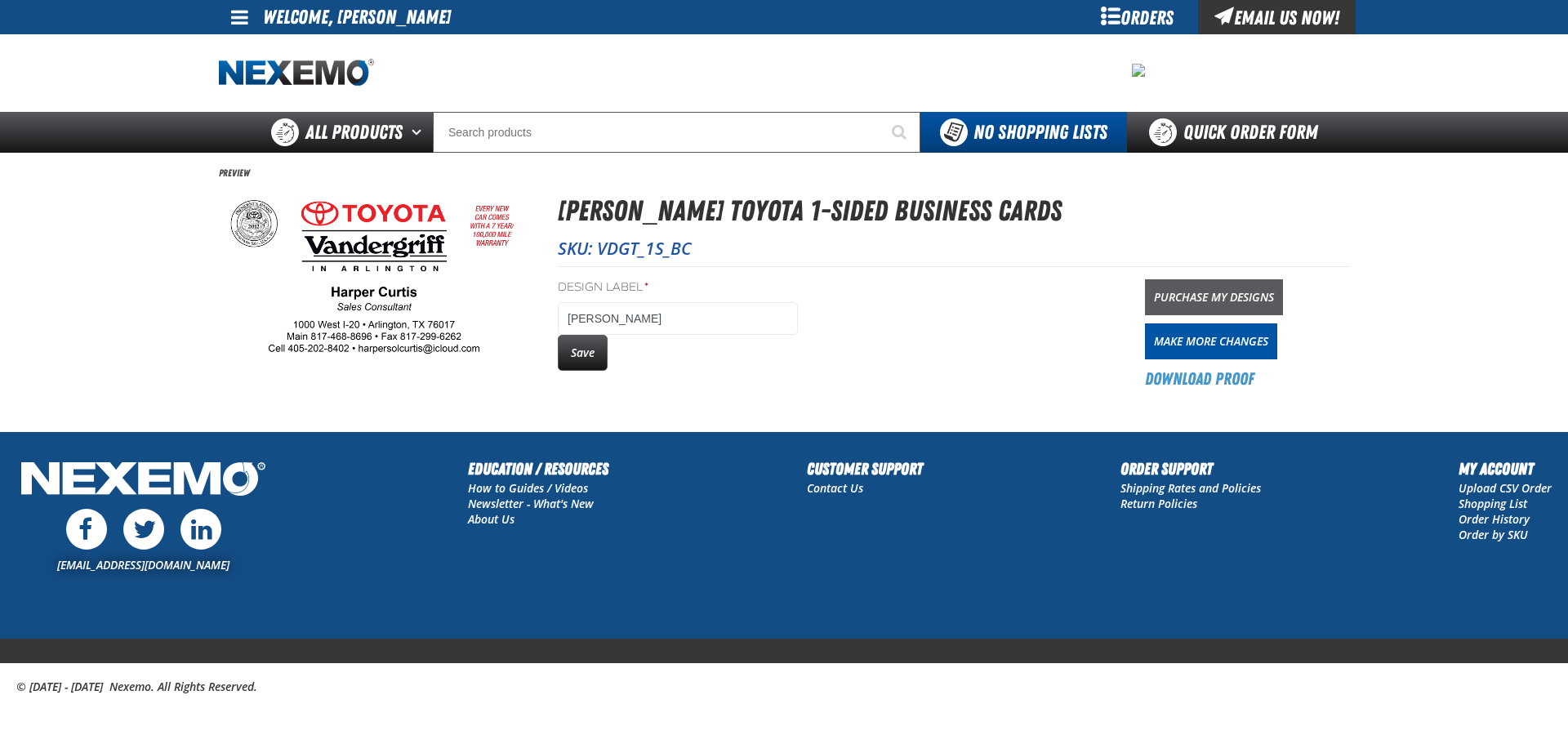
click at [1175, 307] on link "Purchase My Designs" at bounding box center [1212, 297] width 138 height 36
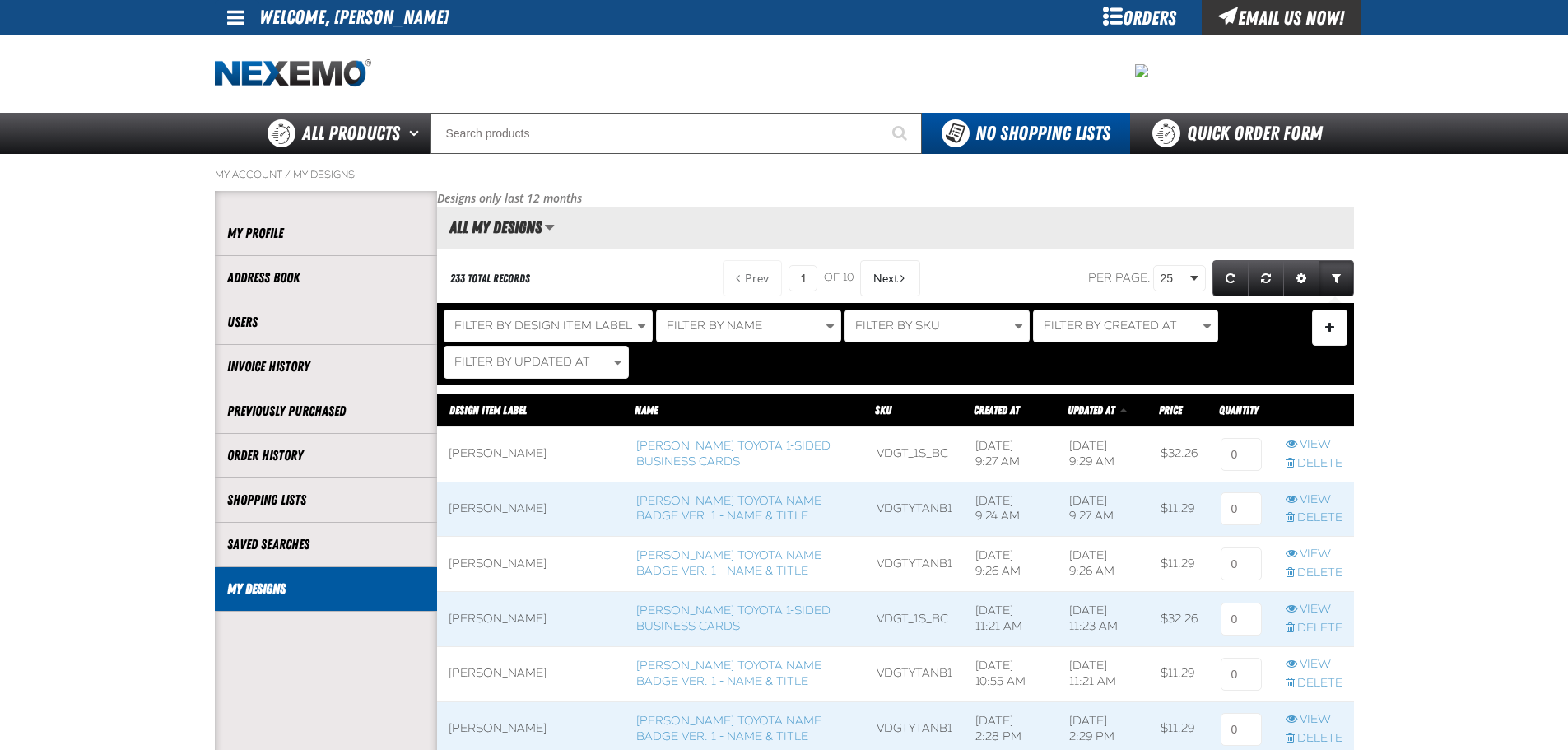
scroll to position [1, 1]
click at [1223, 466] on input at bounding box center [1242, 454] width 42 height 33
type input "1"
click at [1230, 492] on td at bounding box center [1242, 509] width 64 height 55
click at [1231, 501] on input at bounding box center [1242, 508] width 42 height 33
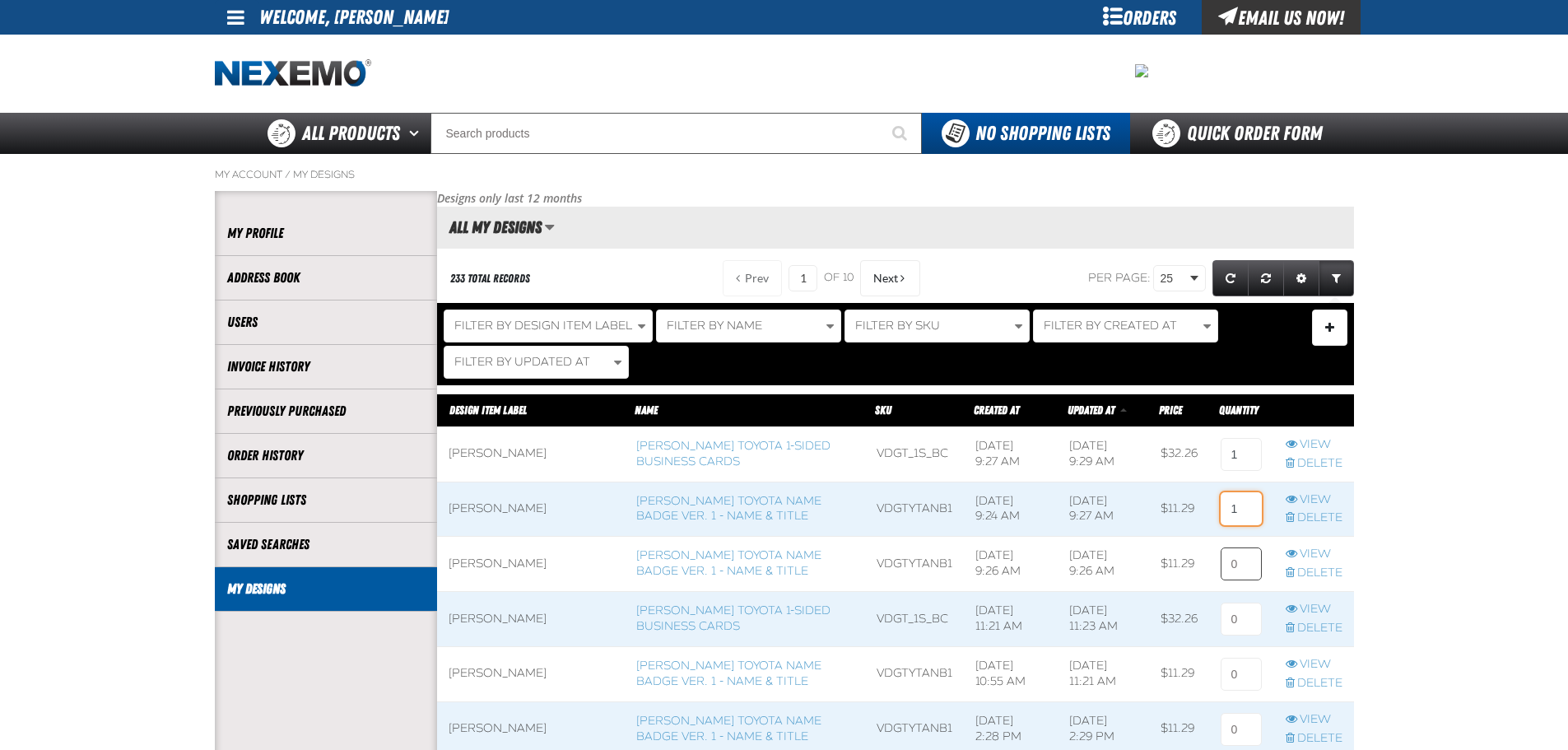
type input "1"
click at [1246, 571] on input at bounding box center [1242, 563] width 42 height 33
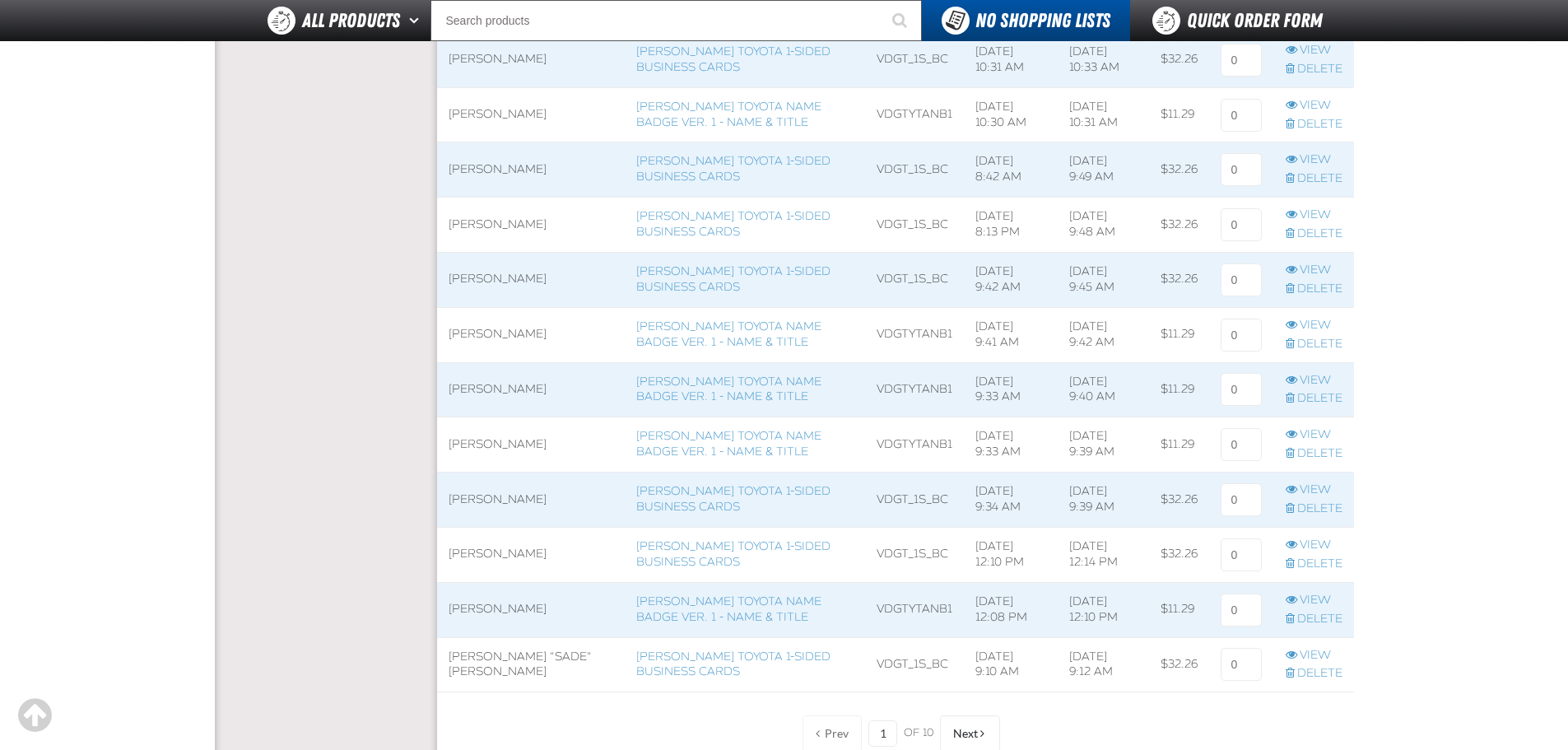
scroll to position [1153, 0]
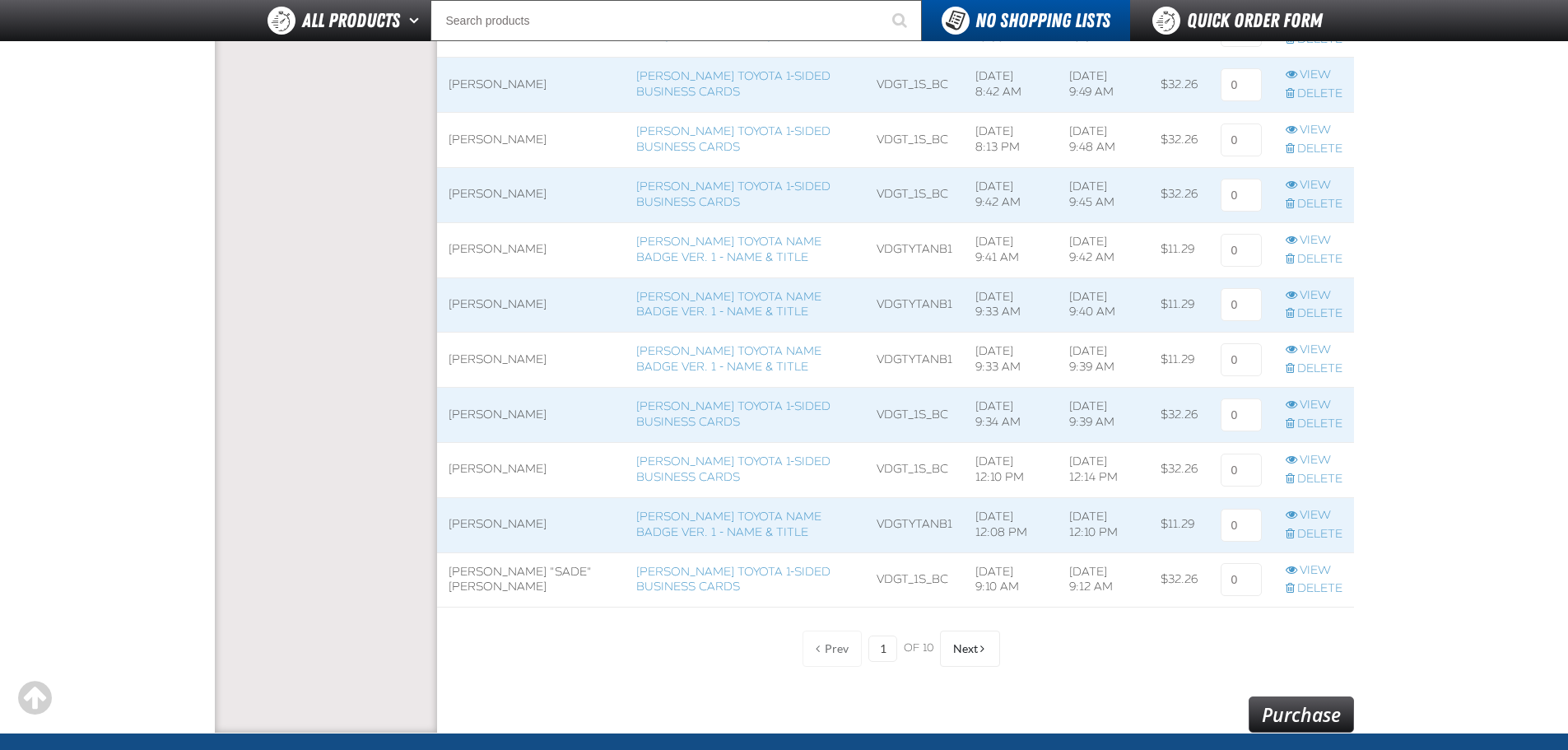
type input "1"
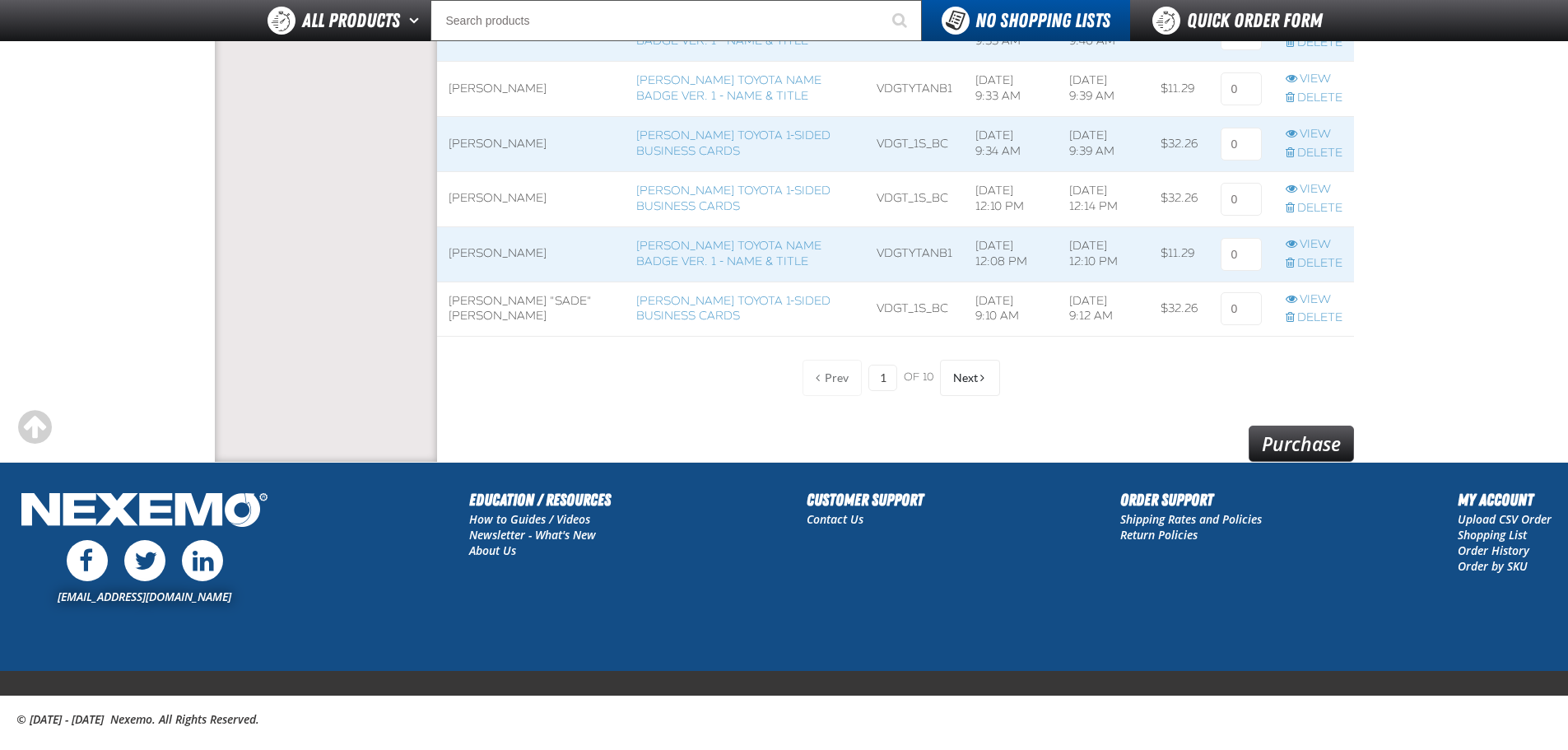
scroll to position [1451, 0]
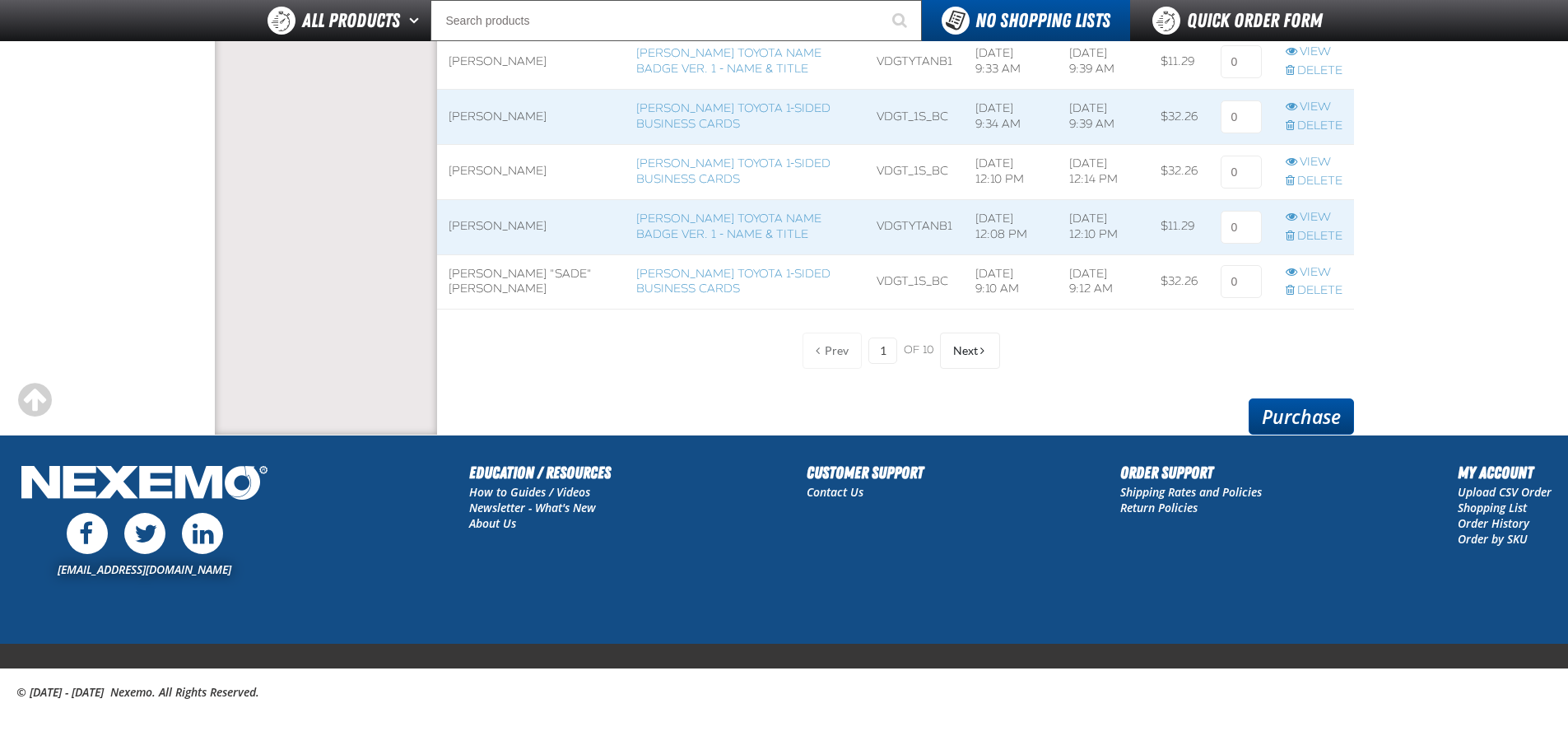
click at [1263, 422] on link "Purchase" at bounding box center [1302, 416] width 106 height 36
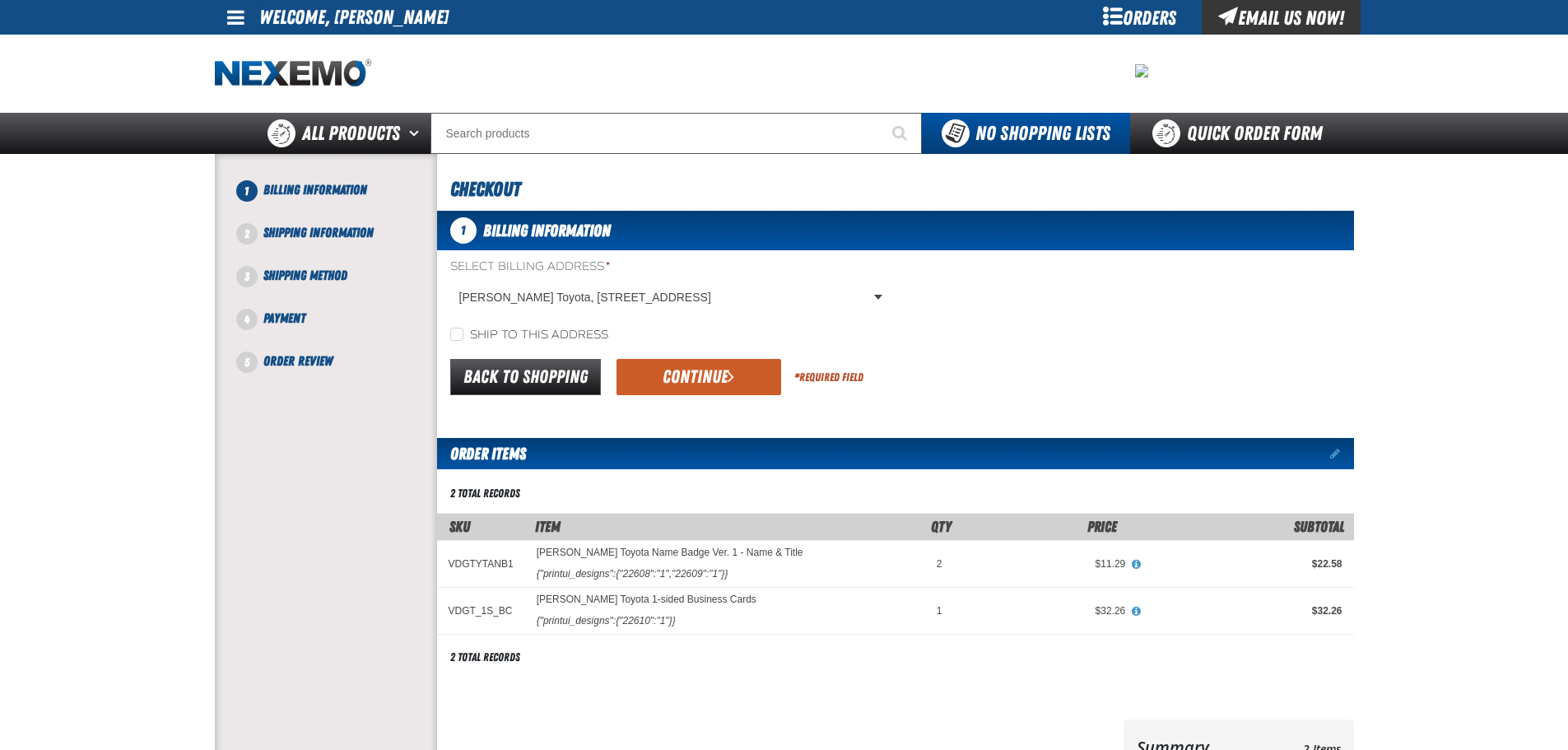
click at [533, 336] on label "Ship to this address" at bounding box center [529, 335] width 158 height 16
click at [463, 336] on input "Ship to this address" at bounding box center [457, 334] width 13 height 13
checkbox input "true"
click at [674, 364] on button "Continue" at bounding box center [699, 376] width 165 height 36
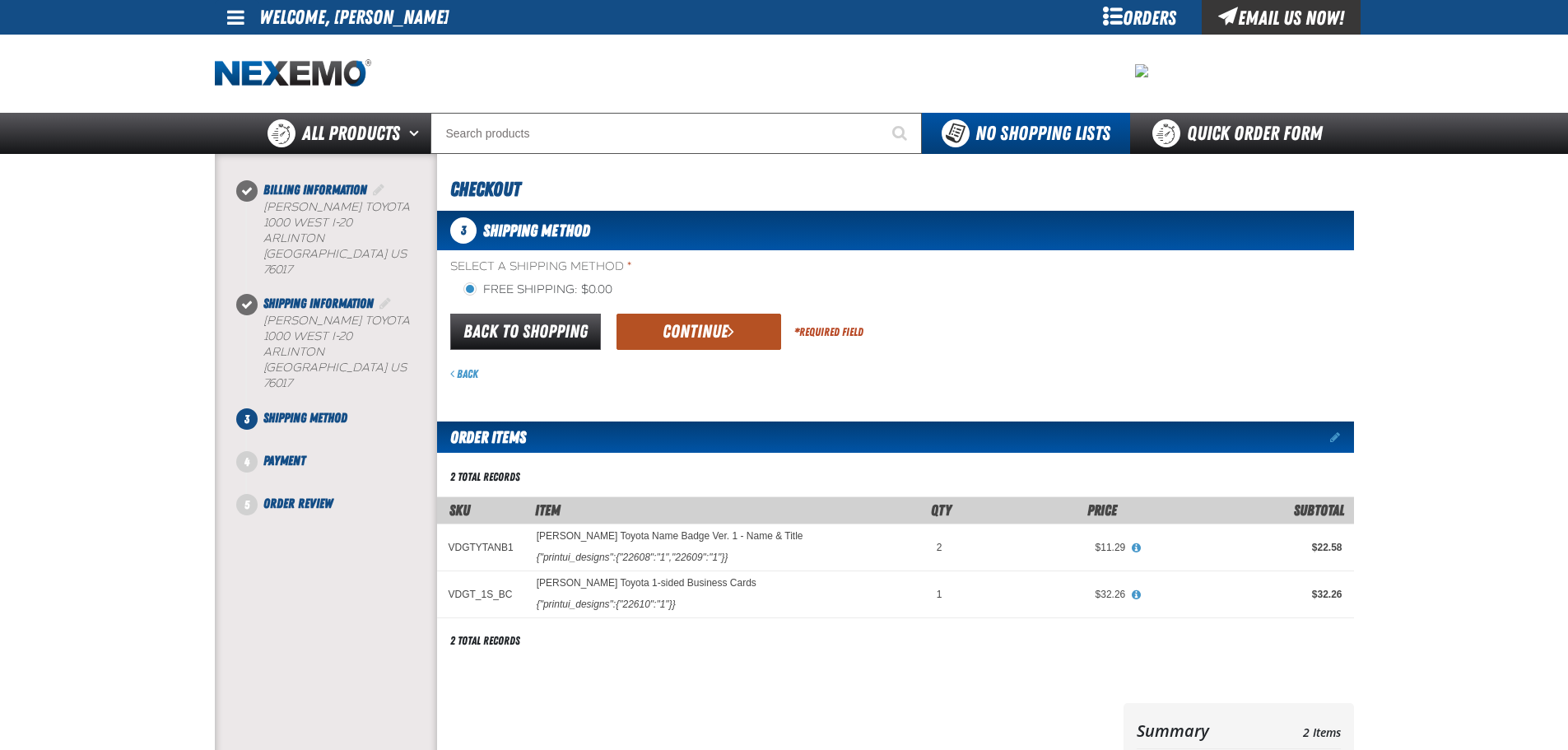
click at [684, 339] on button "Continue" at bounding box center [699, 331] width 165 height 36
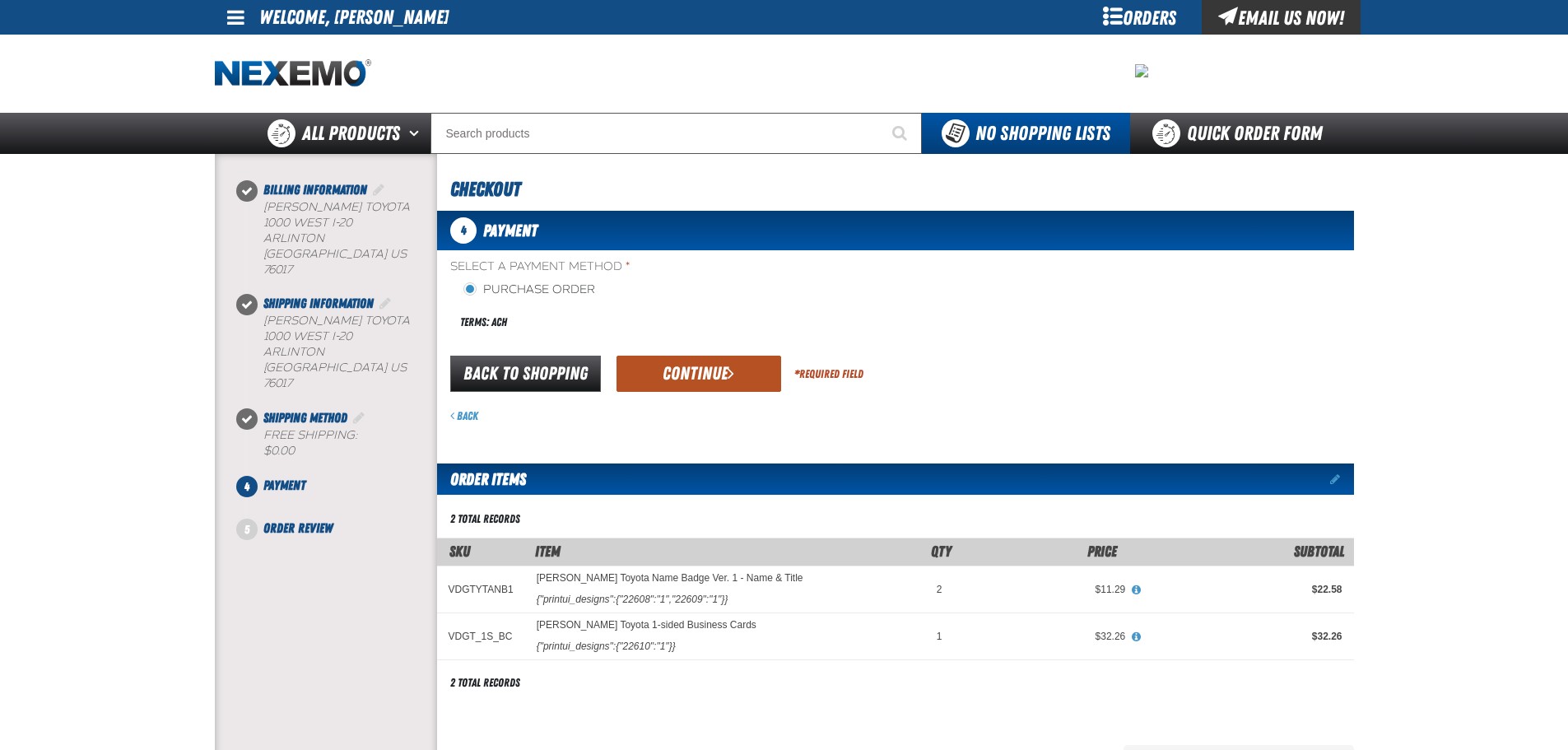
click at [751, 377] on button "Continue" at bounding box center [699, 374] width 165 height 36
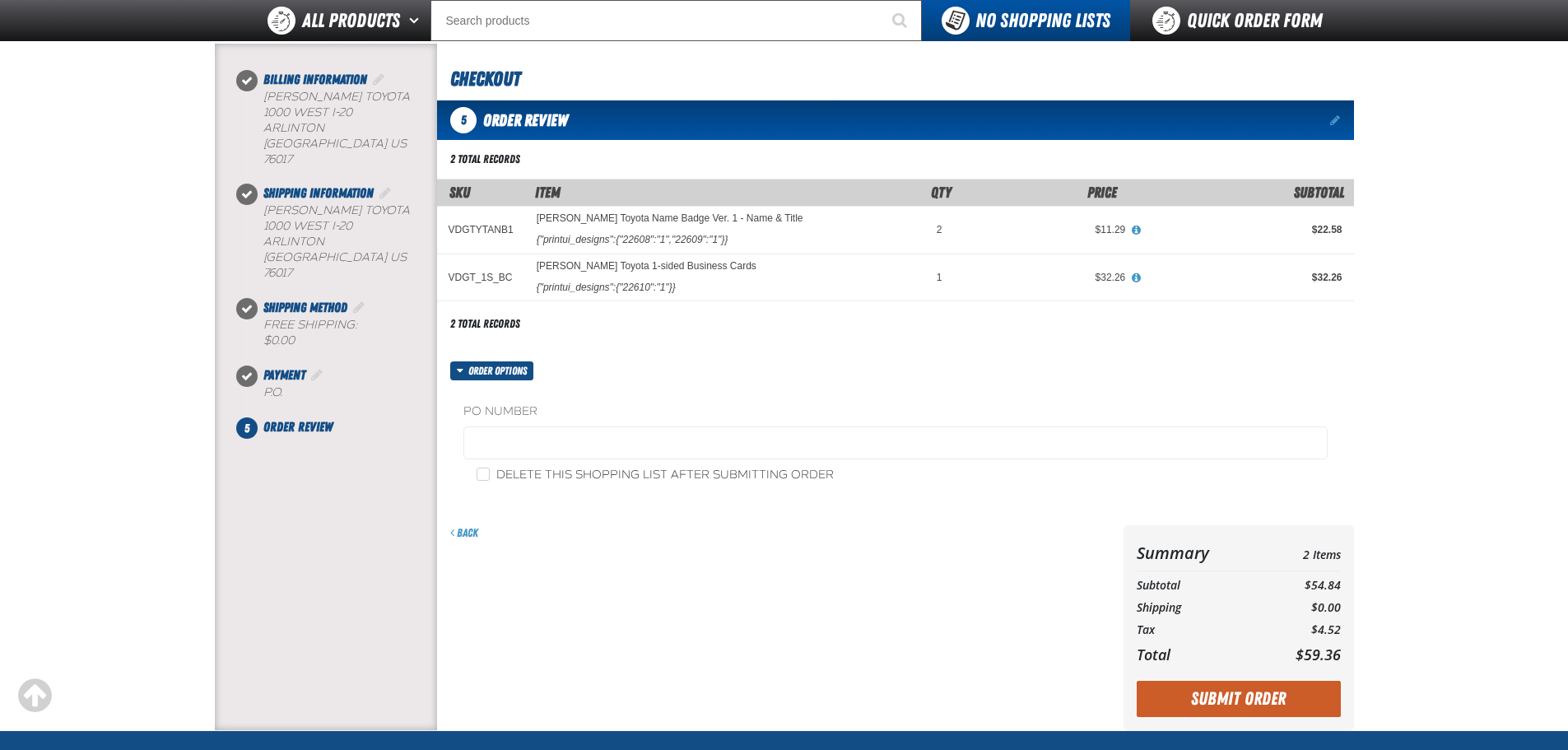
scroll to position [165, 0]
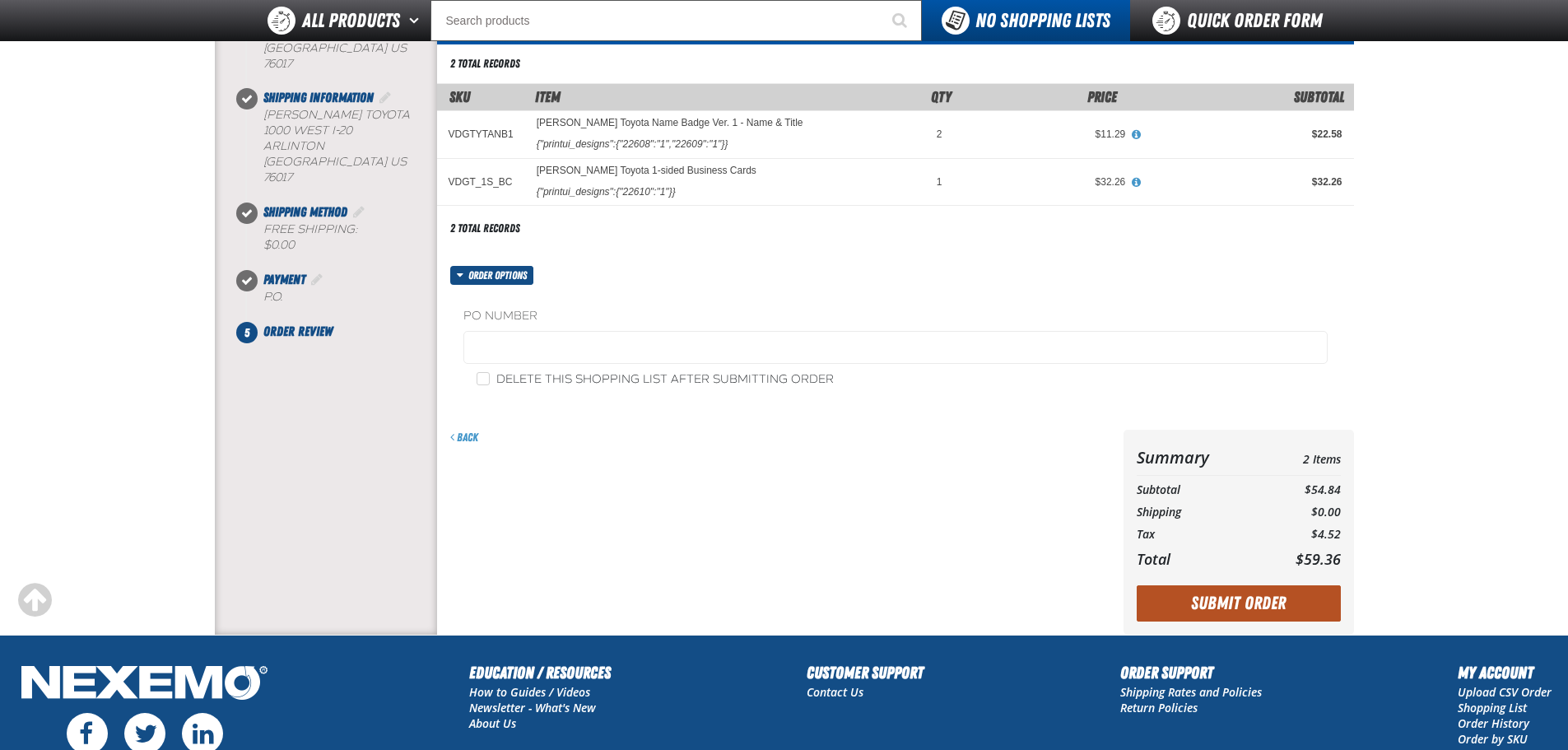
click at [1226, 603] on button "Submit Order" at bounding box center [1239, 603] width 204 height 36
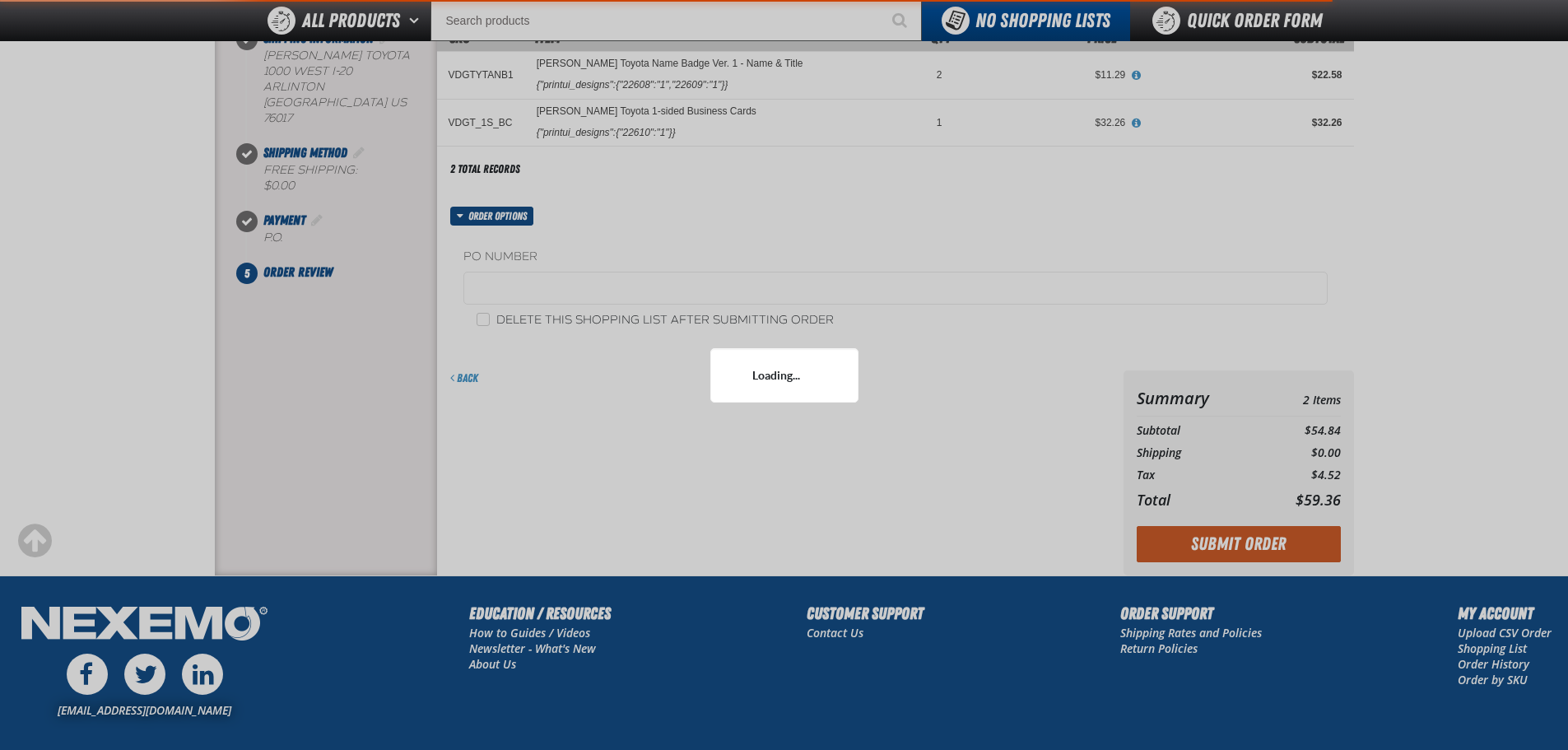
scroll to position [247, 0]
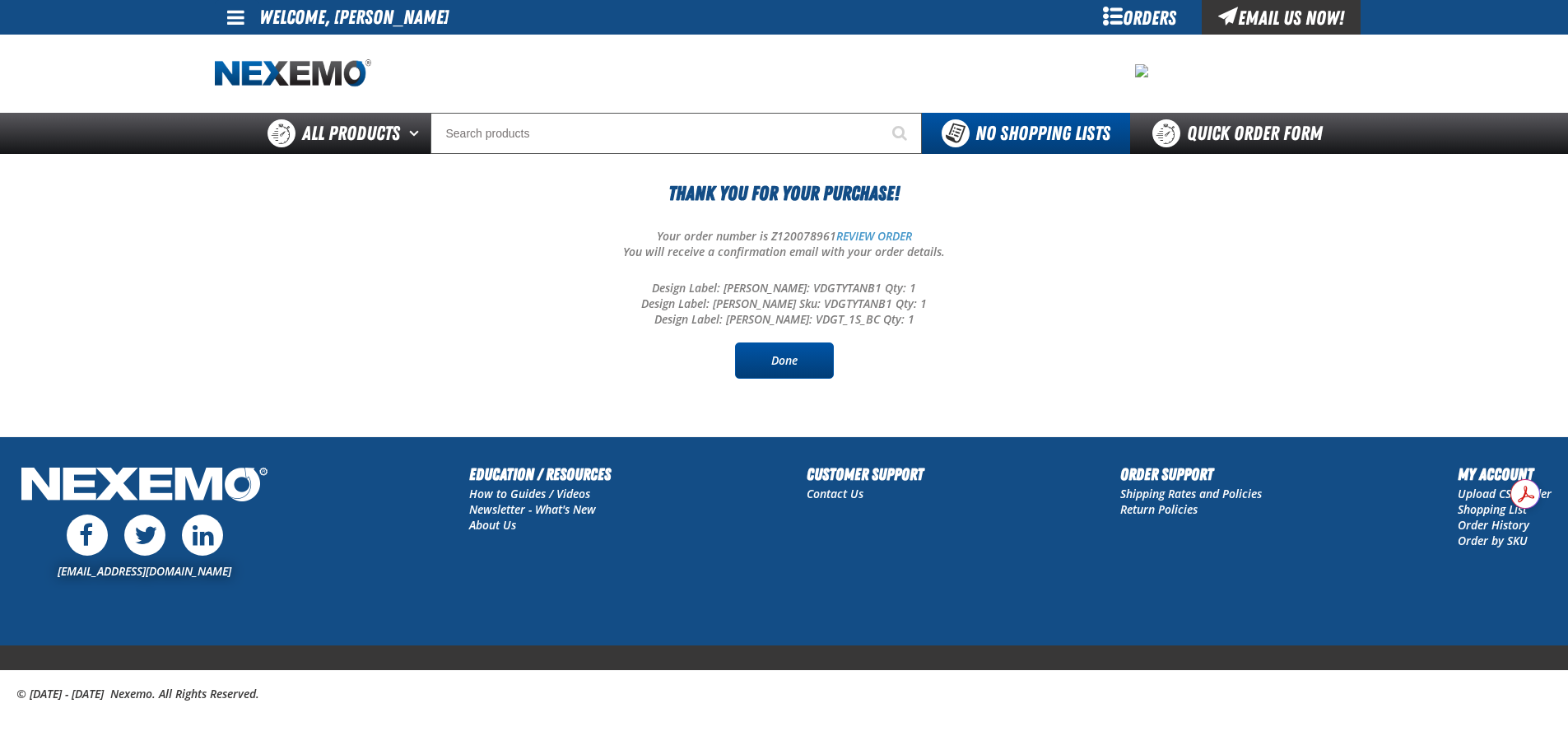
click at [809, 370] on link "Done" at bounding box center [784, 360] width 99 height 36
